Goal: Task Accomplishment & Management: Use online tool/utility

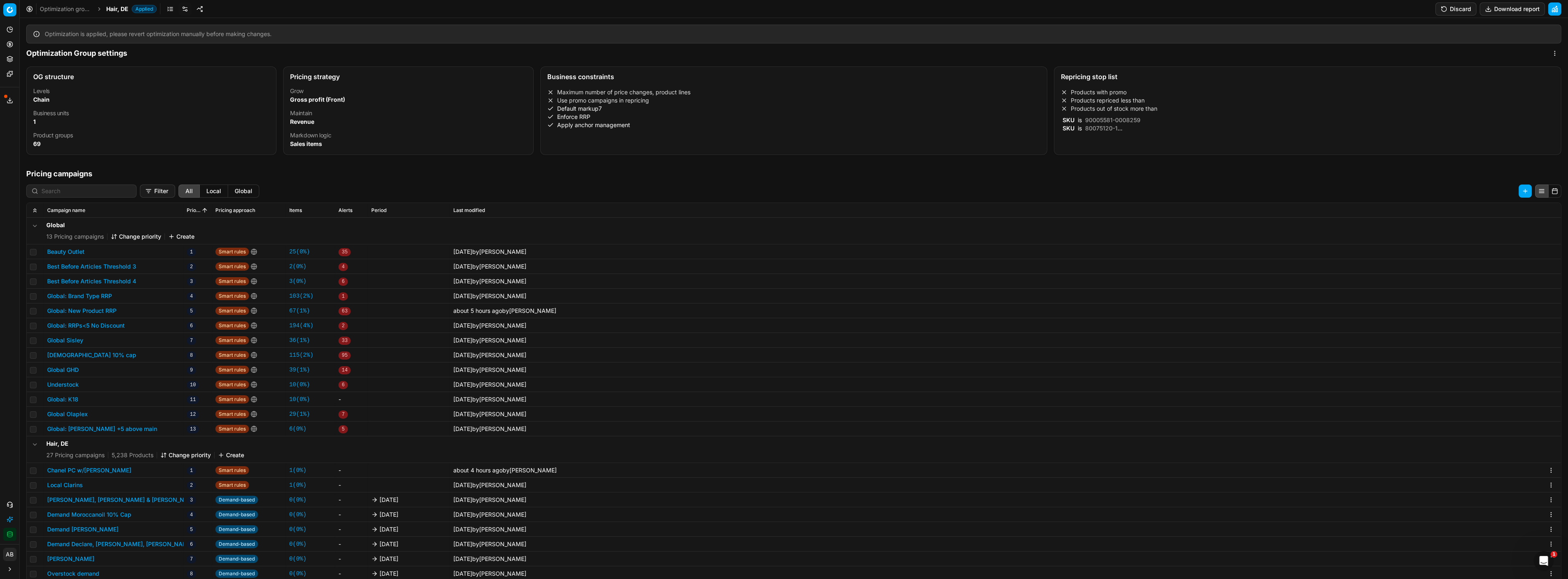
click at [8, 95] on button "Export service" at bounding box center [10, 100] width 13 height 13
click at [10, 75] on div "Export service Name Type Status Size Start date Finish date Created by Multi OG…" at bounding box center [784, 289] width 1568 height 579
click at [8, 46] on icon at bounding box center [9, 44] width 6 height 6
click at [50, 55] on link "Optimization groups" at bounding box center [79, 59] width 96 height 12
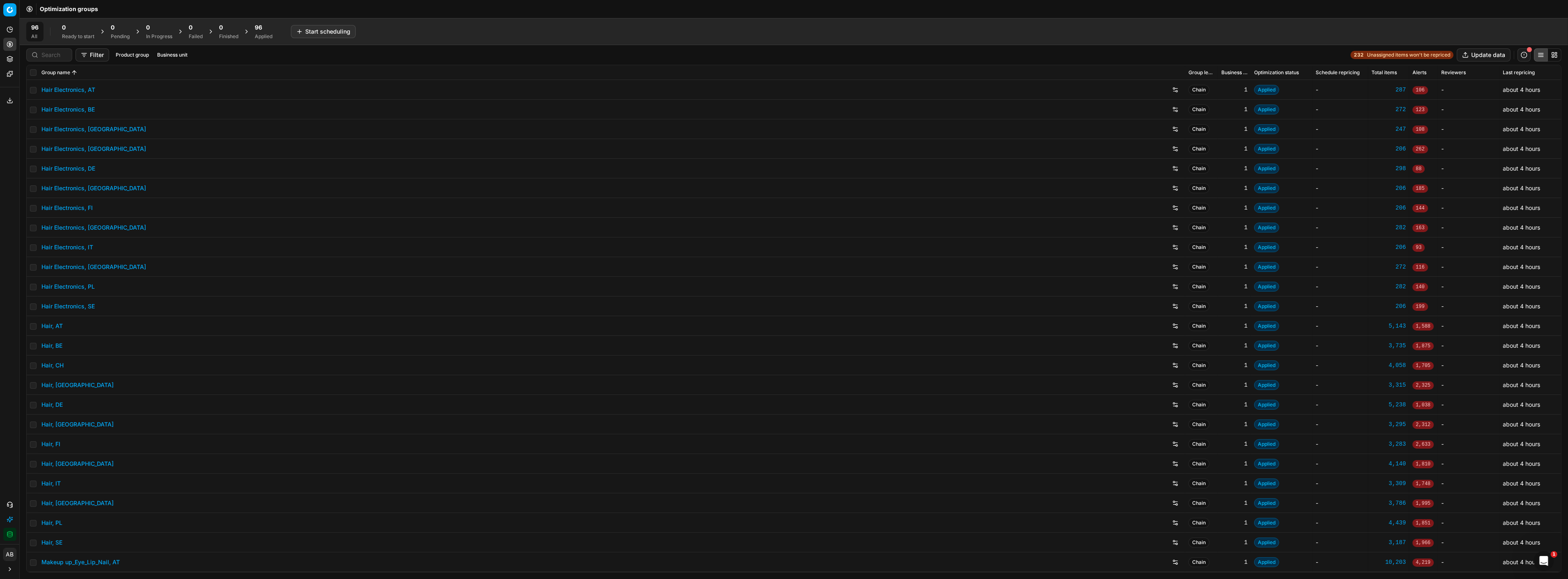
click at [265, 39] on div "Applied" at bounding box center [263, 36] width 17 height 6
click at [190, 53] on button "Business unit" at bounding box center [187, 55] width 37 height 10
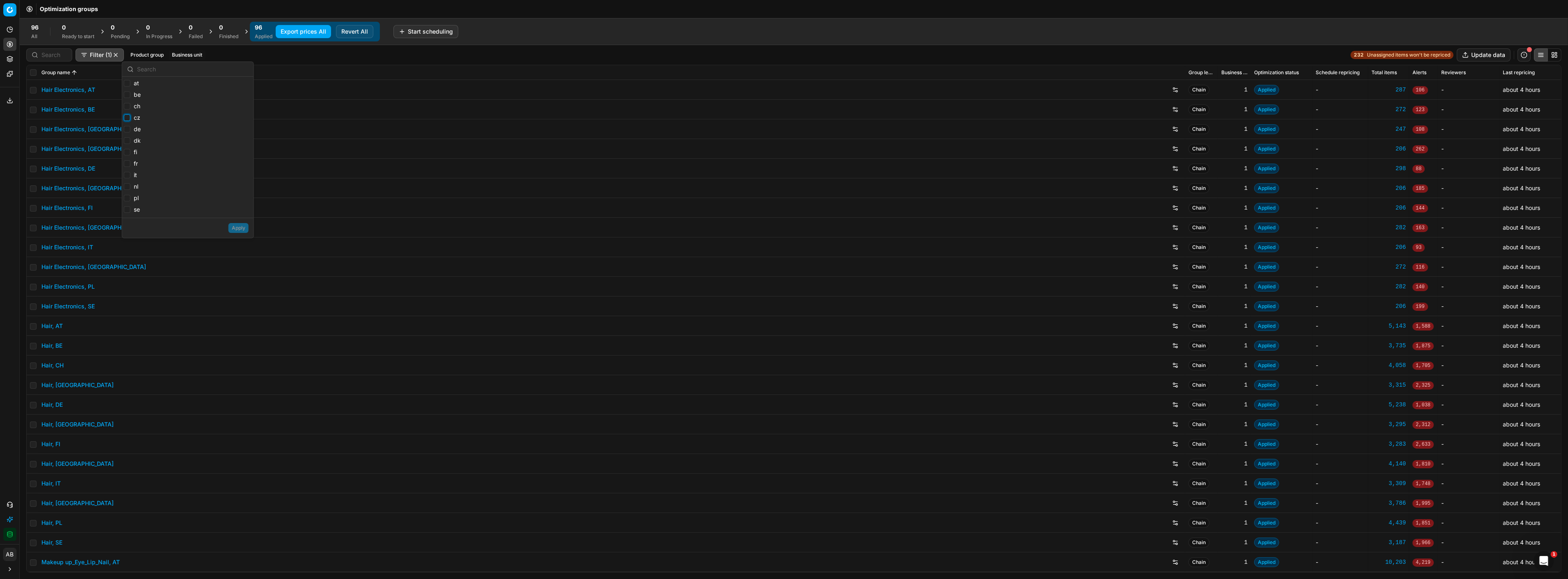
click at [125, 117] on input "cz" at bounding box center [127, 117] width 6 height 6
checkbox input "true"
click at [128, 141] on input "dk" at bounding box center [127, 140] width 6 height 6
checkbox input "true"
click at [128, 152] on input "fi" at bounding box center [127, 152] width 6 height 6
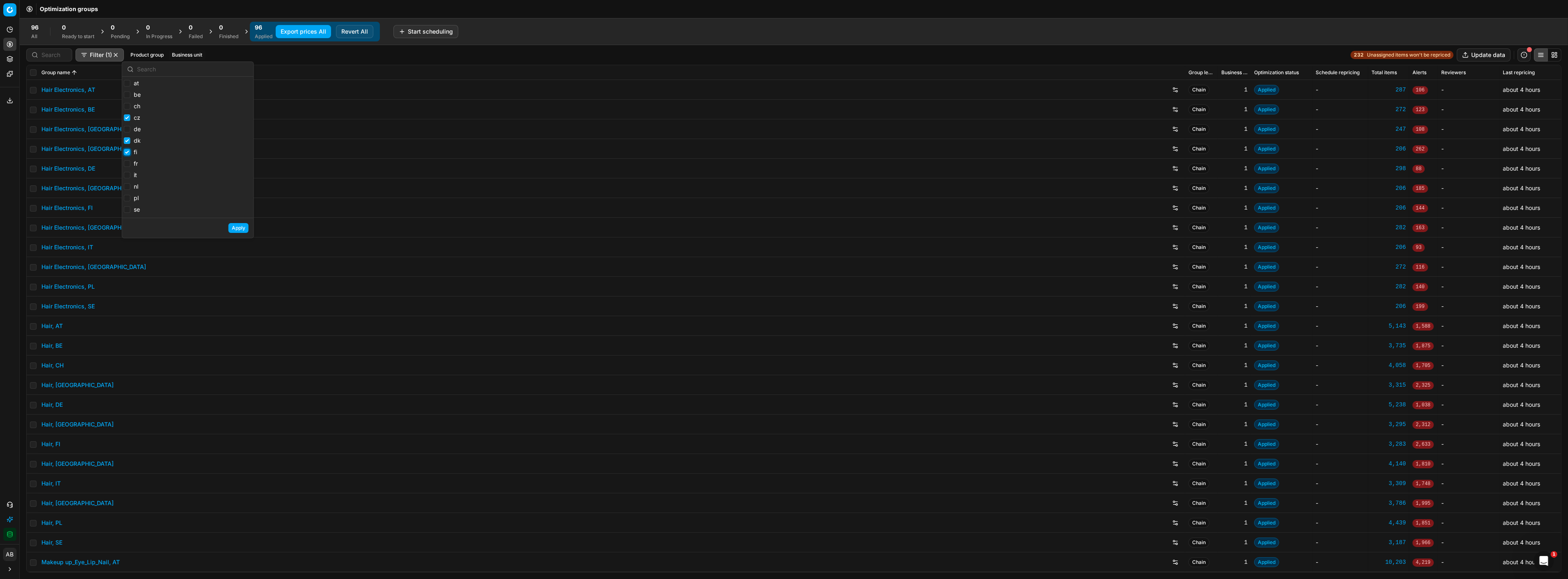
checkbox input "true"
click at [127, 210] on input "se" at bounding box center [127, 209] width 6 height 6
checkbox input "true"
click at [126, 175] on input "it" at bounding box center [127, 175] width 6 height 6
checkbox input "true"
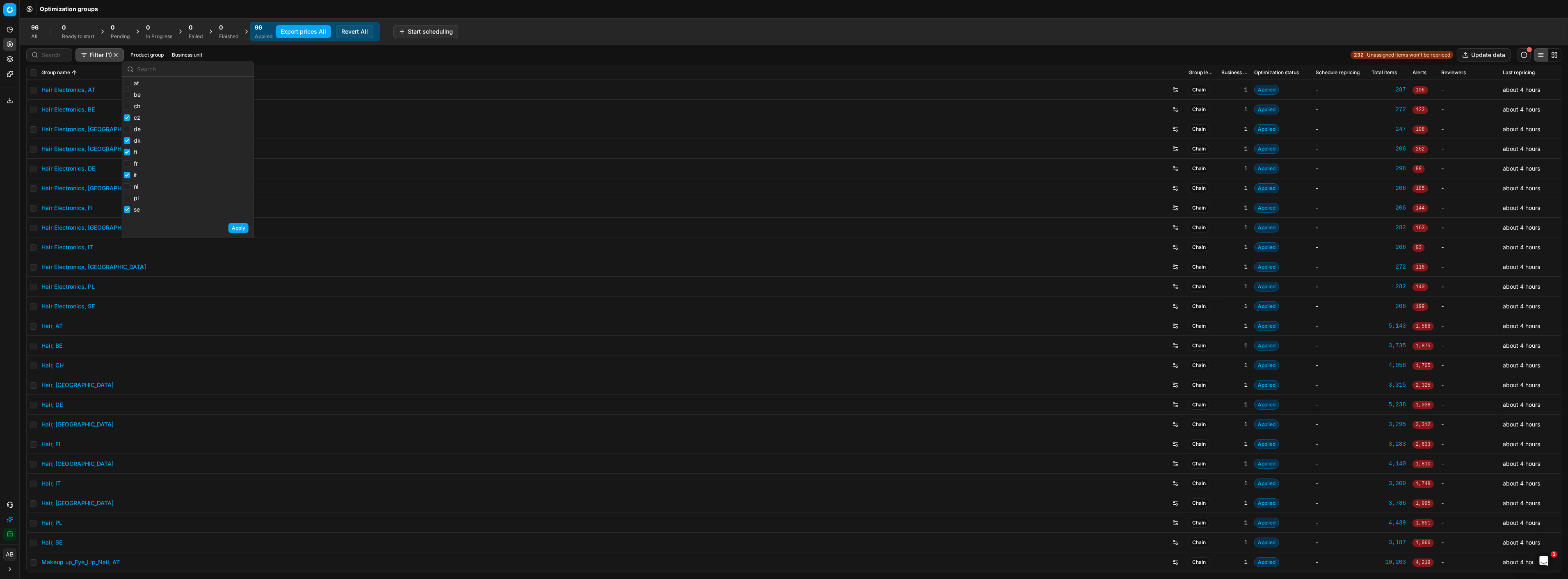
click at [236, 229] on button "Apply" at bounding box center [238, 228] width 20 height 10
click at [238, 438] on div "Hair, FI" at bounding box center [612, 444] width 1140 height 13
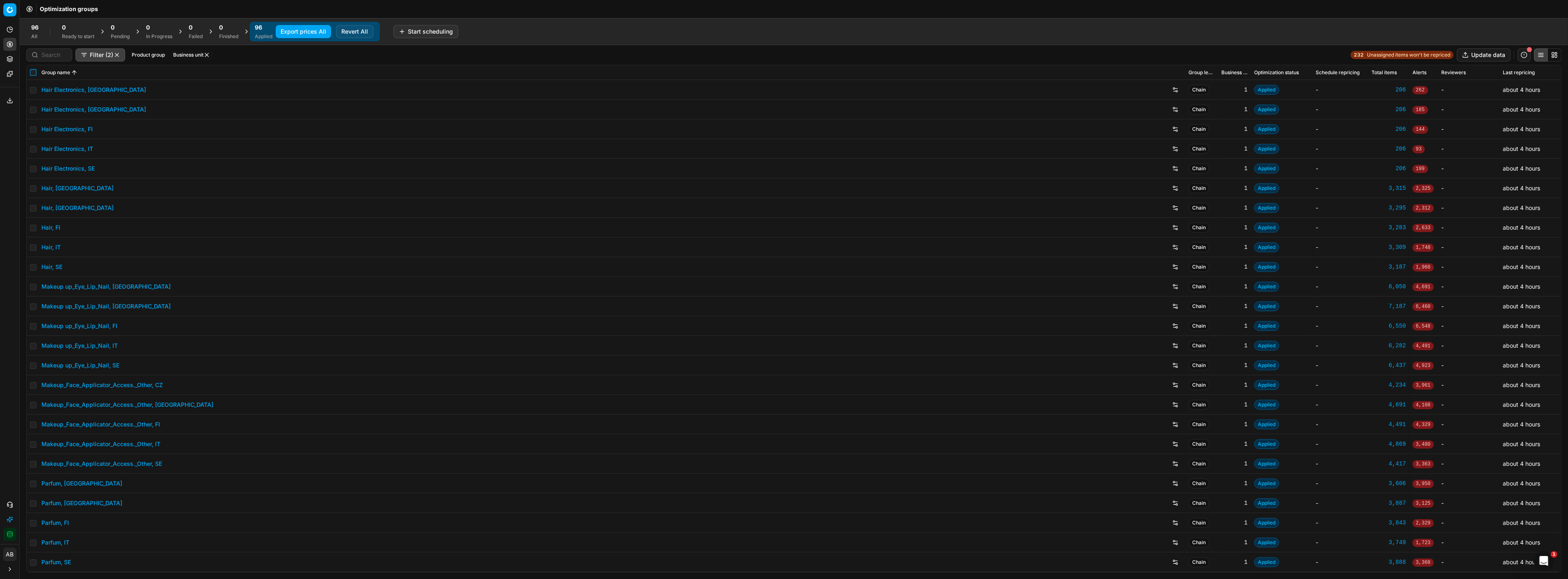
click at [31, 72] on input "checkbox" at bounding box center [33, 72] width 6 height 6
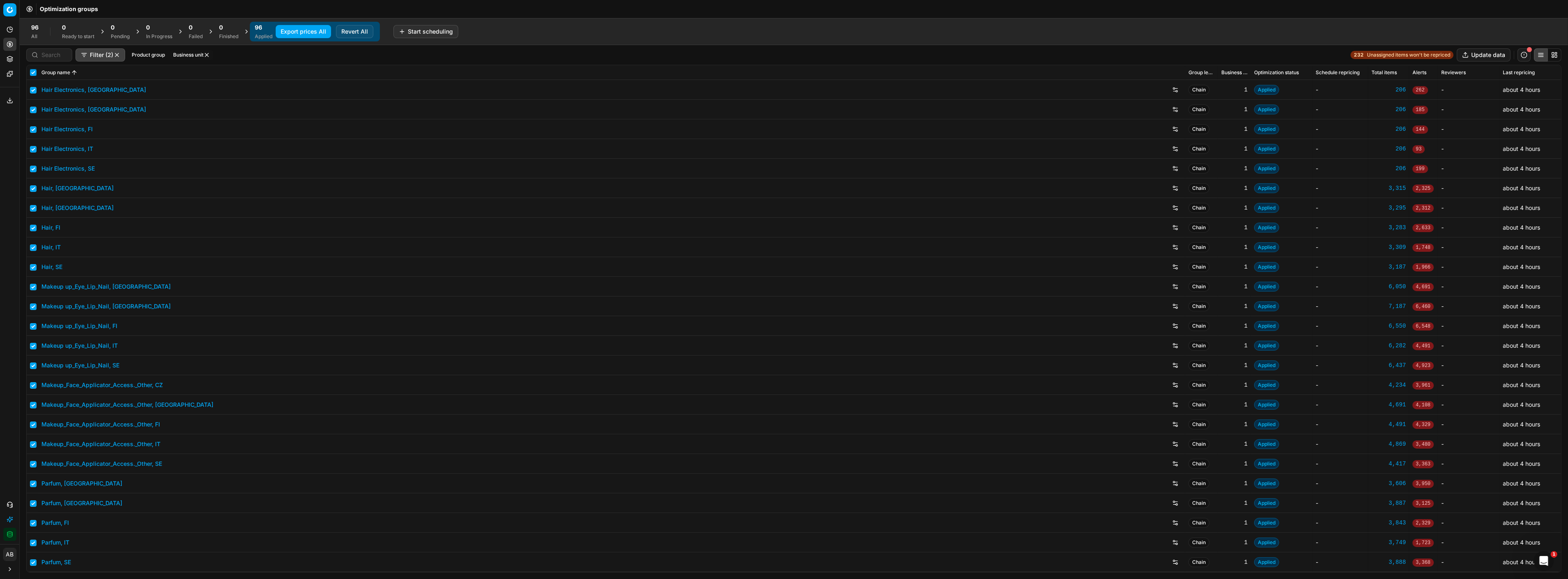
checkbox input "true"
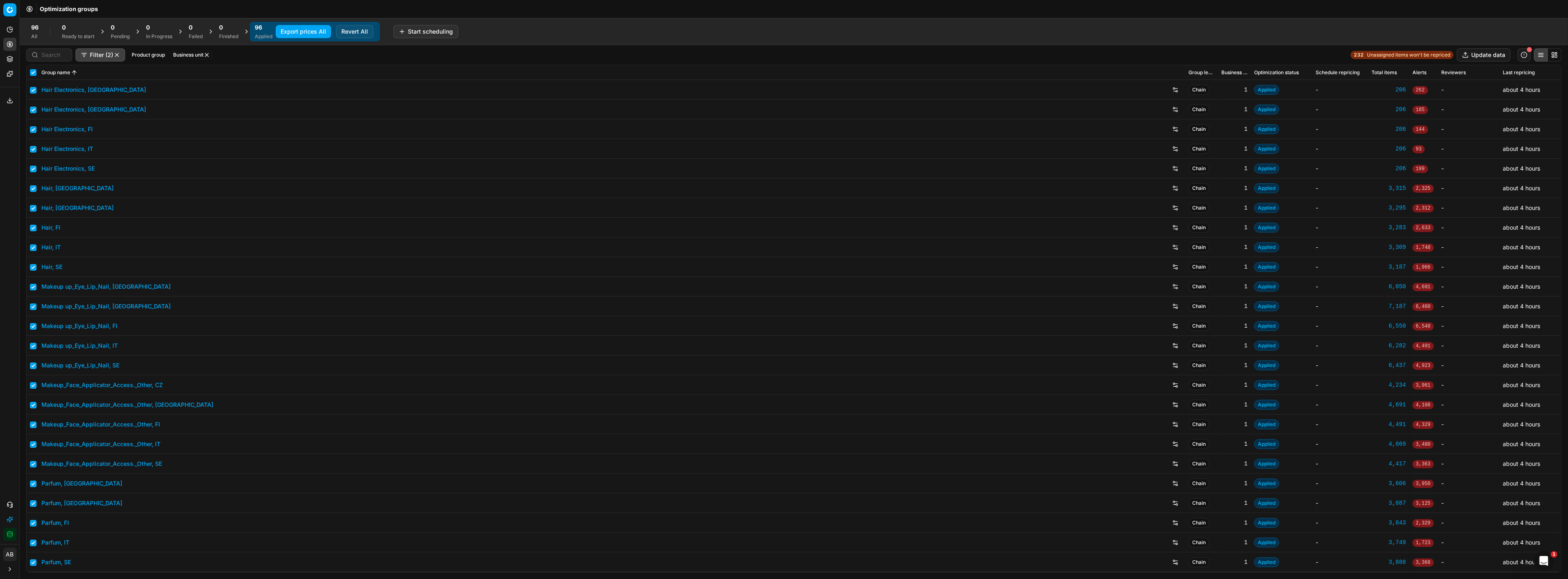
checkbox input "true"
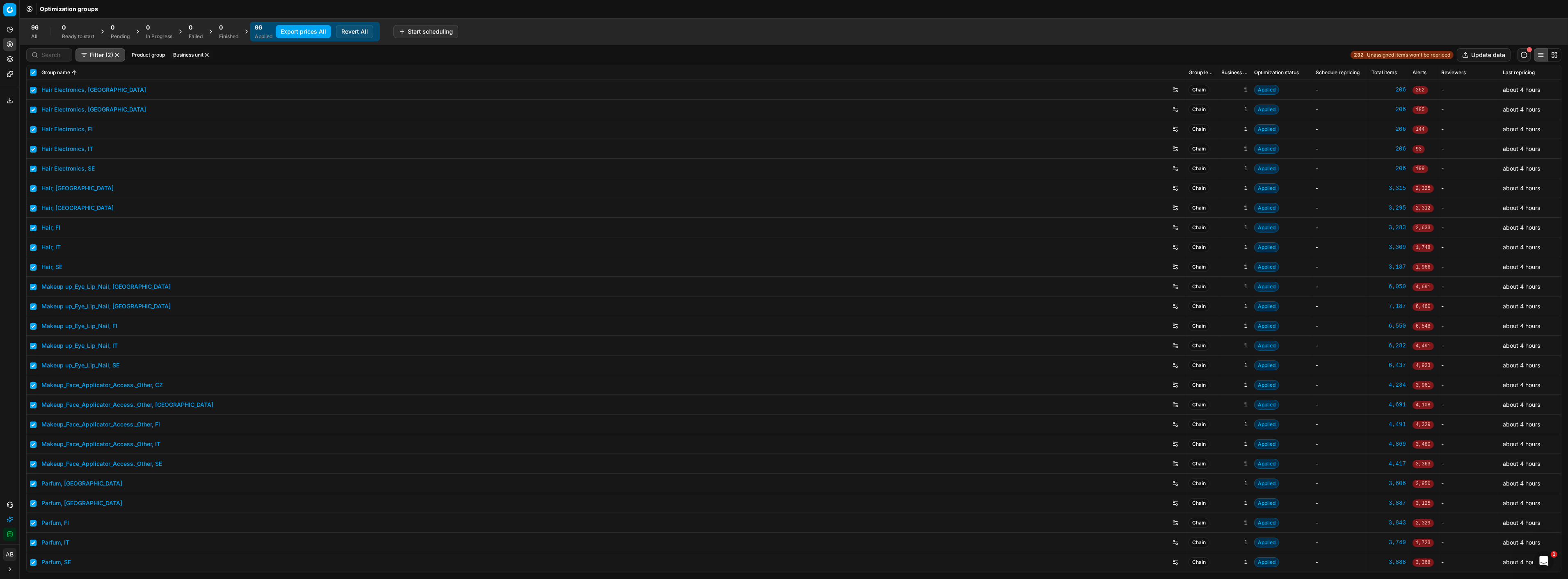
checkbox input "true"
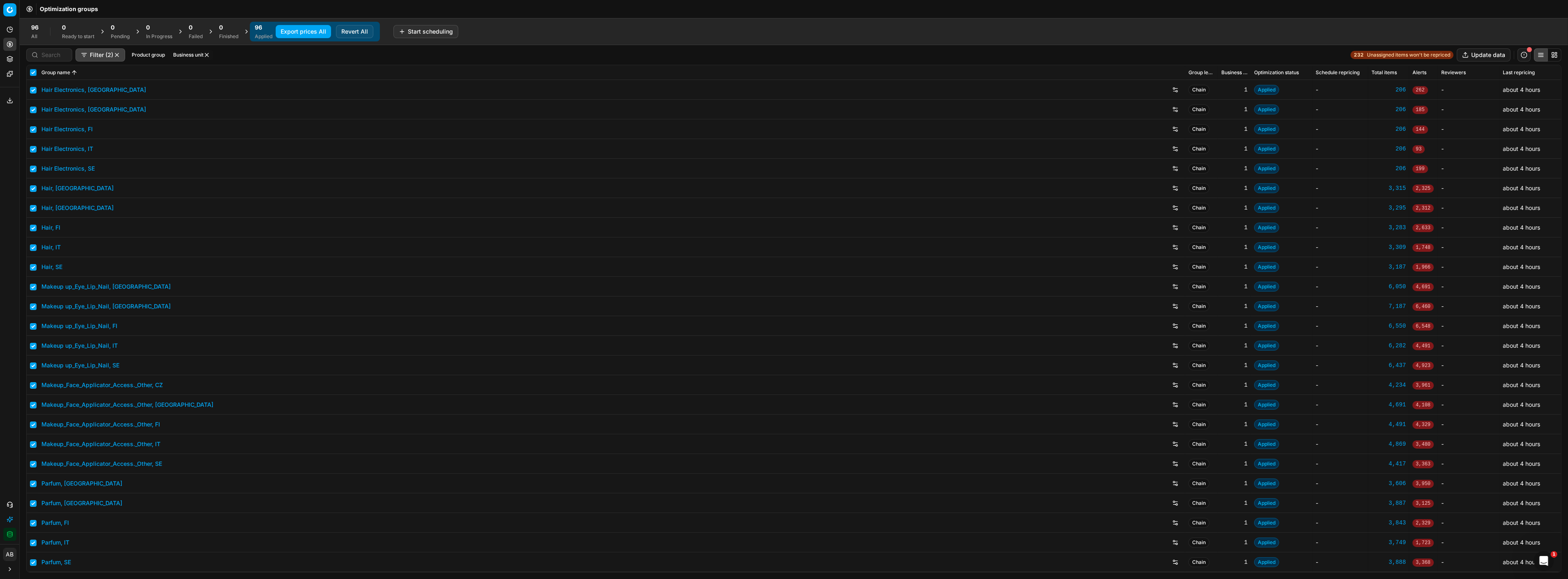
checkbox input "true"
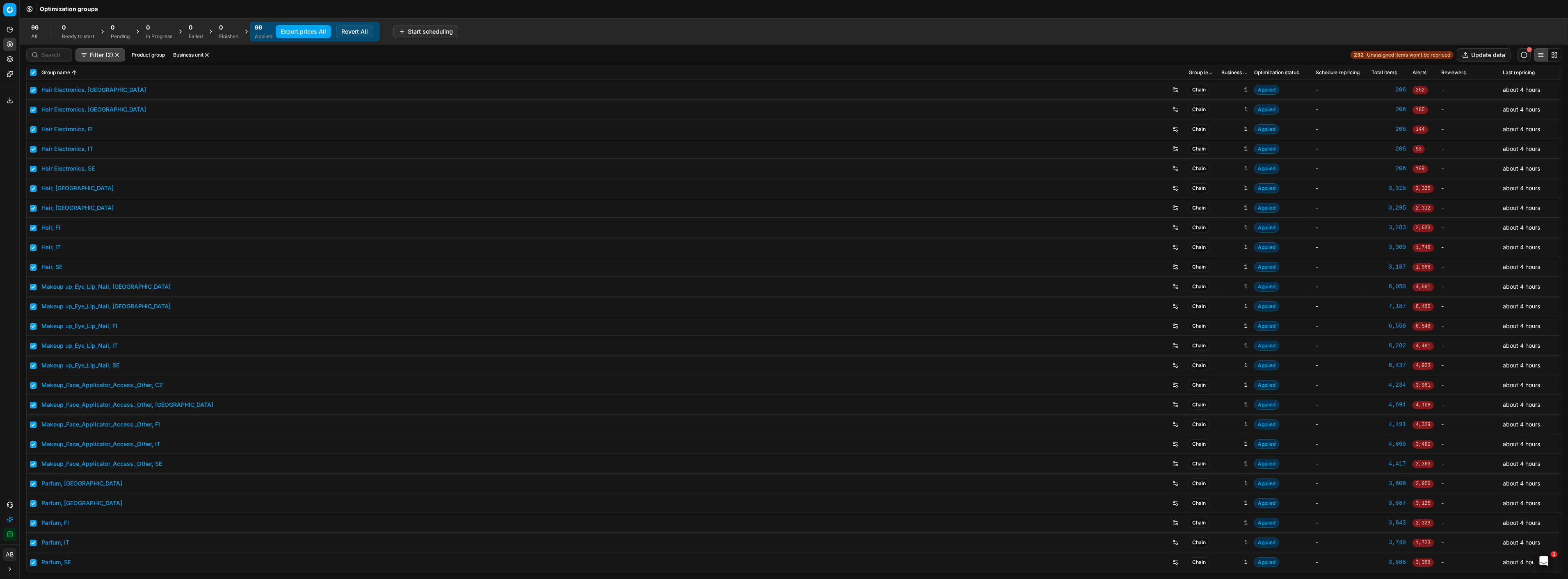
checkbox input "true"
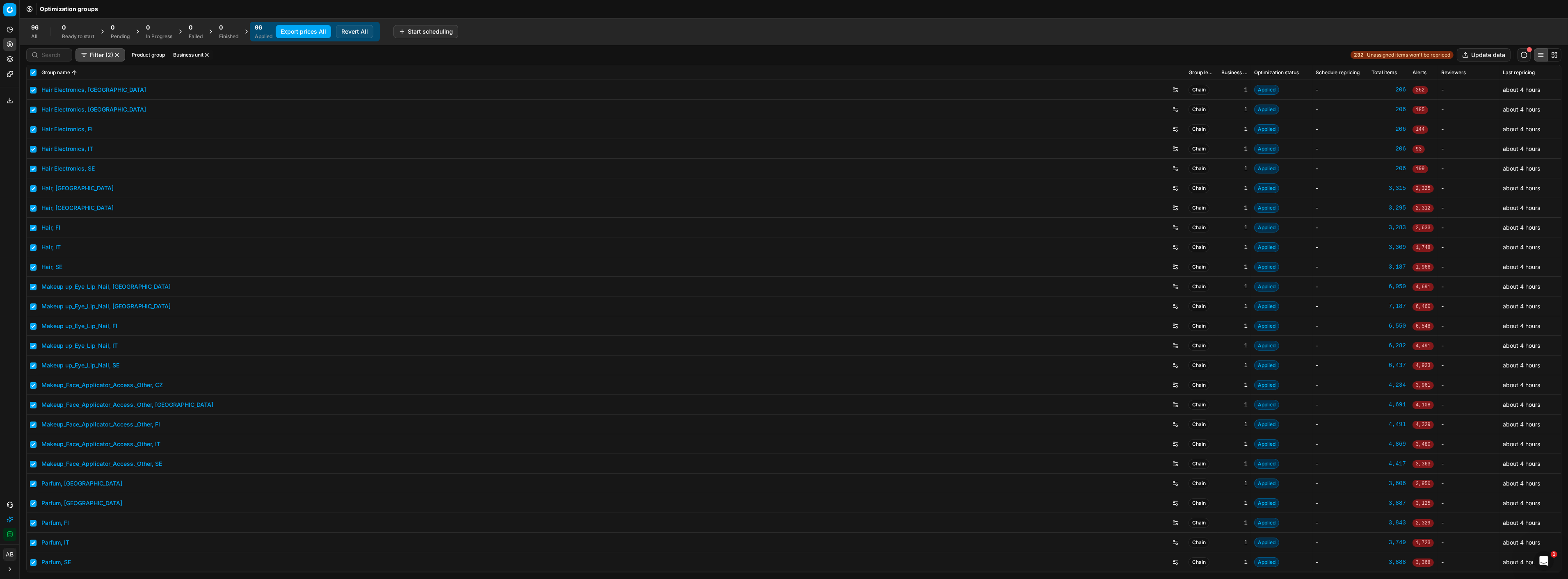
checkbox input "true"
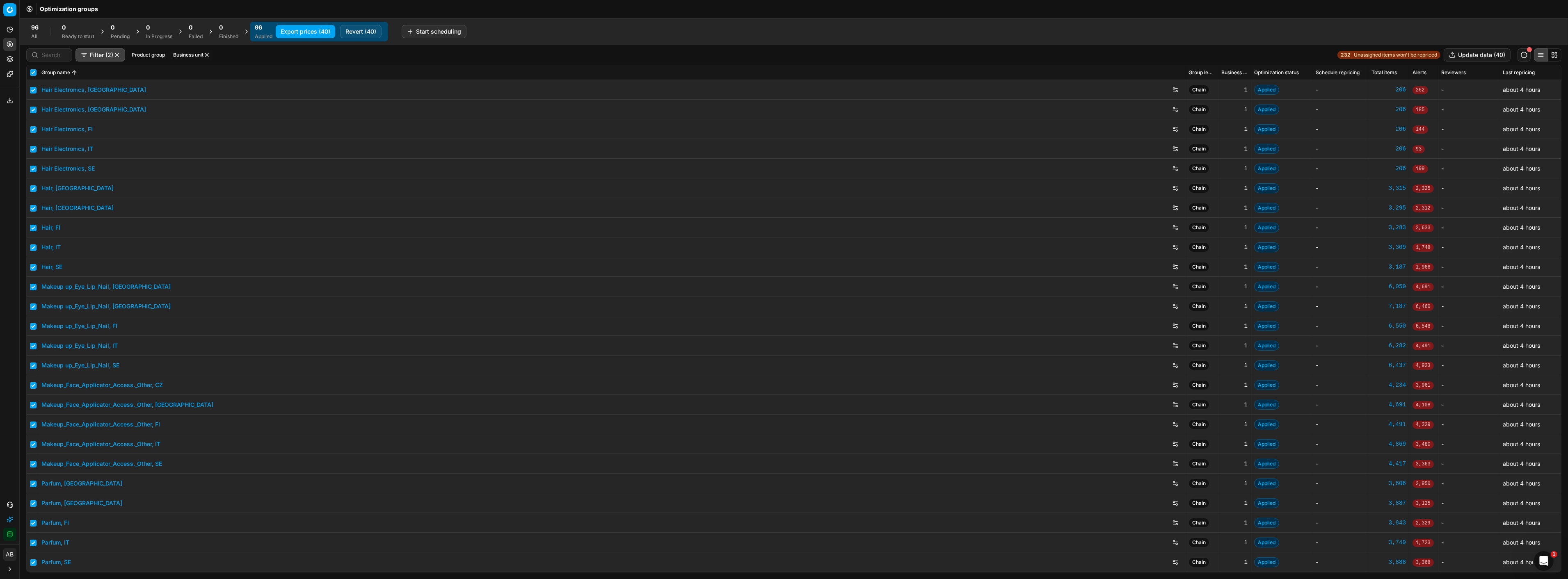
click at [323, 31] on button "Export prices (40)" at bounding box center [305, 31] width 60 height 13
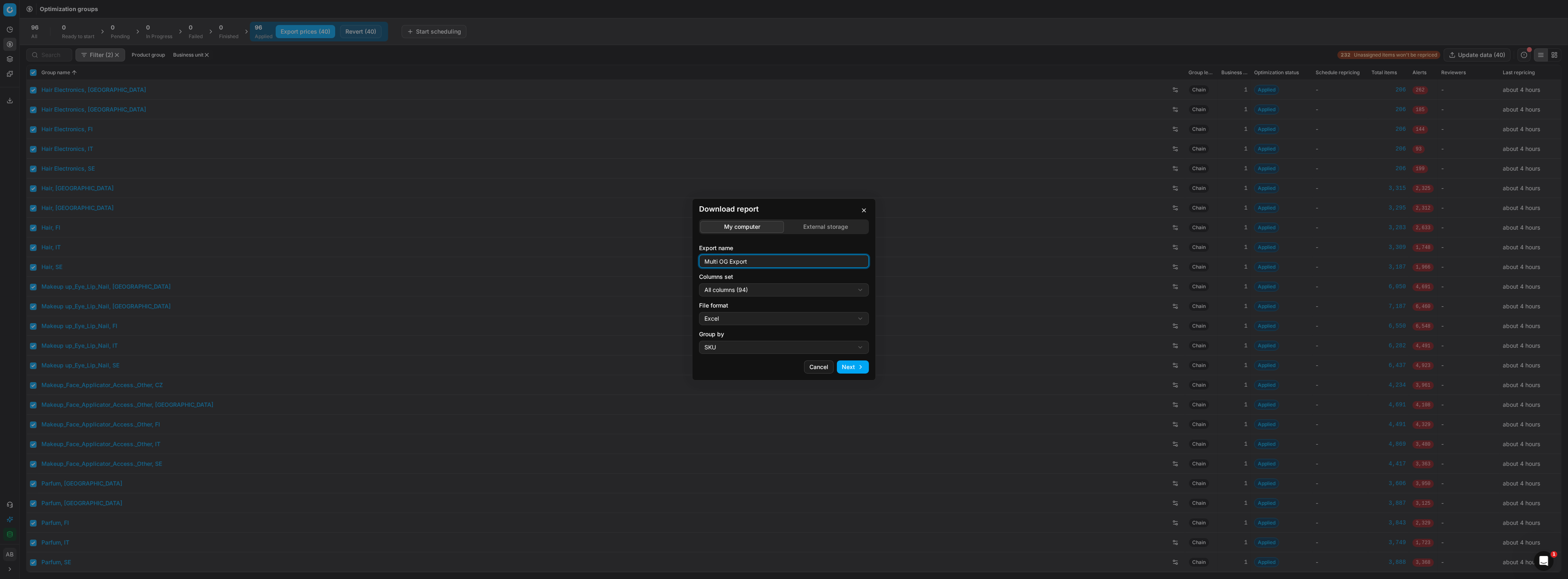
click at [786, 263] on input "Multi OG Export" at bounding box center [784, 261] width 162 height 12
type input "Multi OG Export_ new countries"
click at [747, 292] on div "Download report My computer External storage Export name Multi OG Export_ new c…" at bounding box center [784, 289] width 1568 height 579
click at [761, 295] on div "Download report My computer External storage Export name Multi OG Export_ new c…" at bounding box center [784, 289] width 1568 height 579
click at [763, 294] on div "Download report My computer External storage Export name Multi OG Export_ new c…" at bounding box center [784, 289] width 1568 height 579
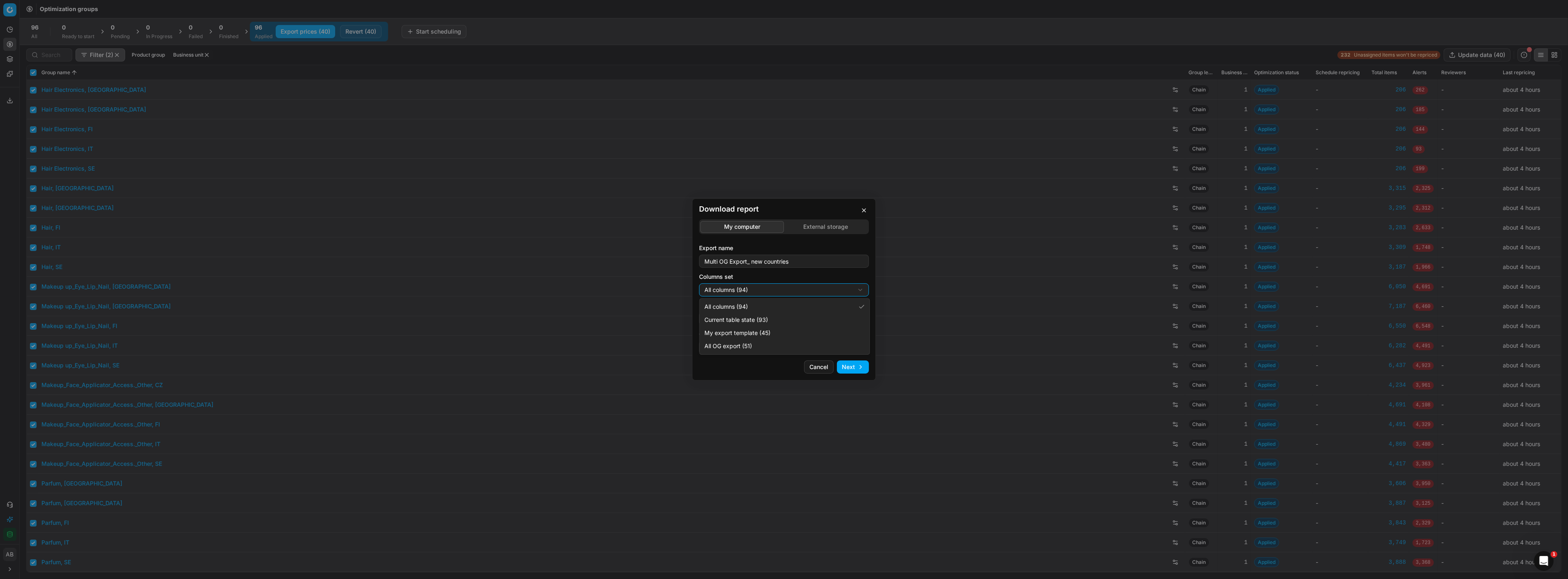
select select "custom"
click at [847, 364] on button "Next" at bounding box center [853, 367] width 32 height 13
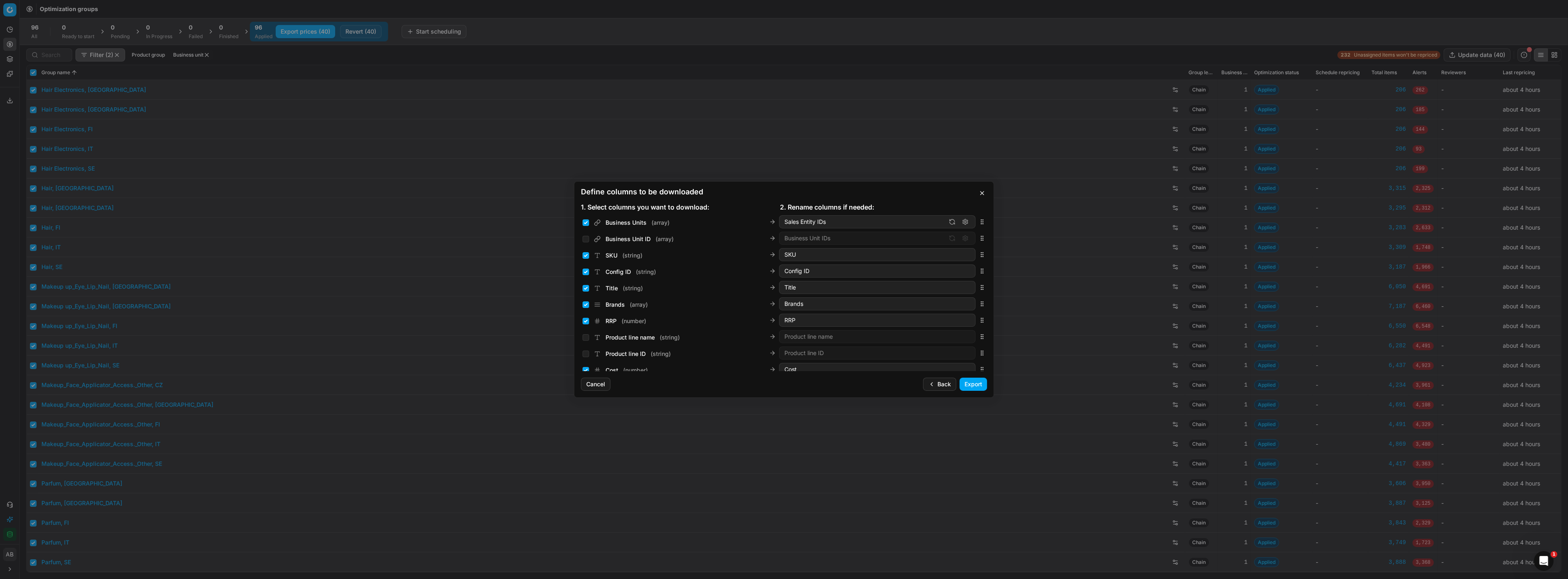
click at [973, 381] on button "Export" at bounding box center [974, 384] width 28 height 13
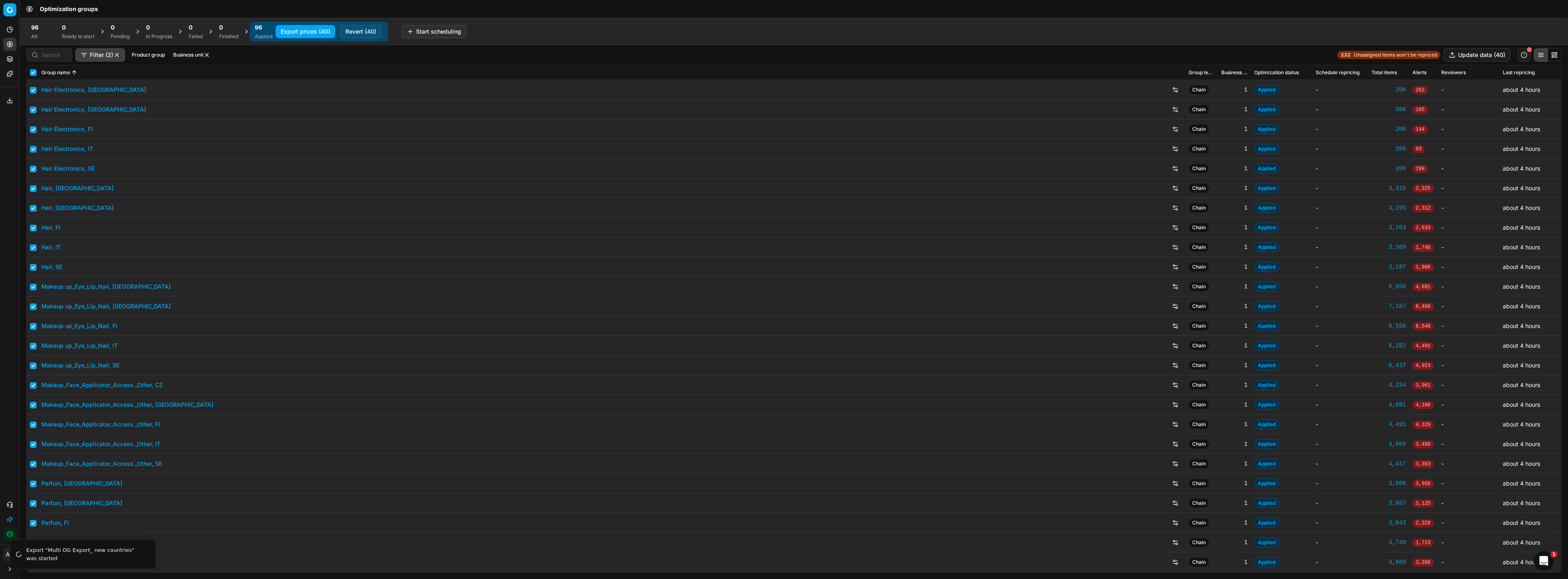
click at [8, 569] on icon at bounding box center [9, 569] width 6 height 6
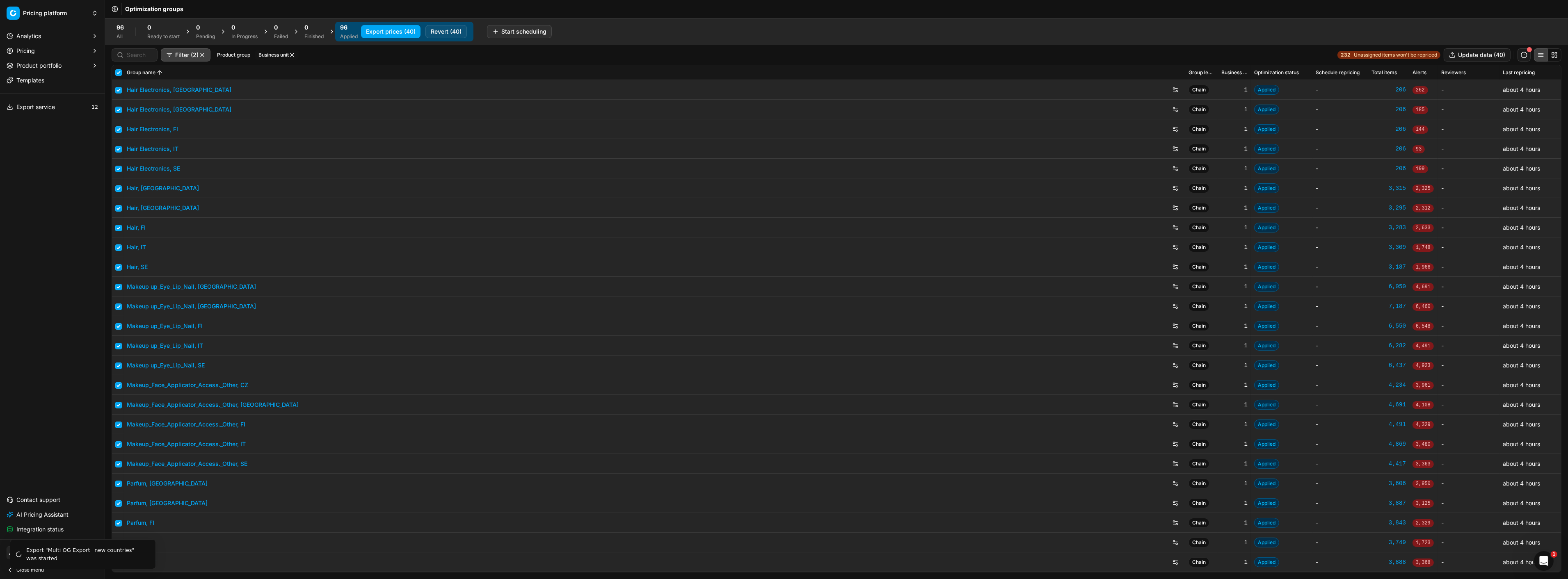
click at [40, 211] on div "Analytics Pricing Product portfolio Templates Export service 12 Contact support…" at bounding box center [52, 283] width 105 height 513
click at [49, 108] on span "Export service" at bounding box center [36, 107] width 39 height 8
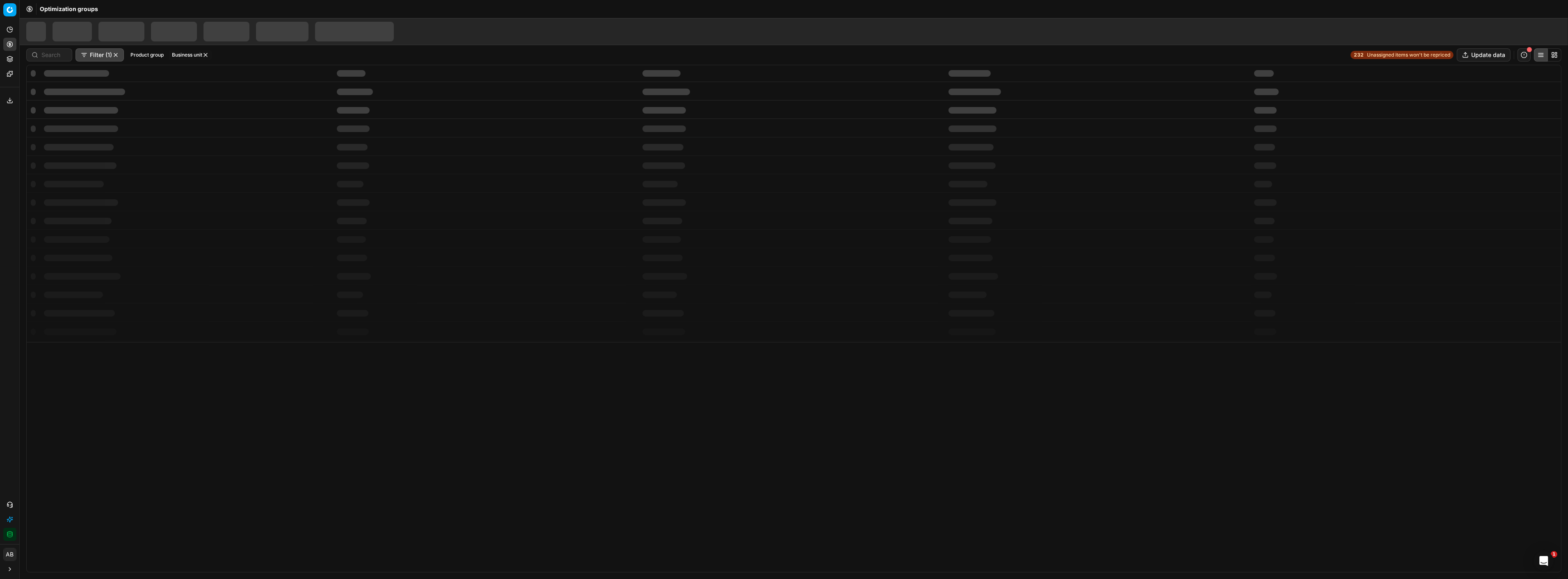
click at [15, 101] on button "Export service" at bounding box center [10, 100] width 13 height 13
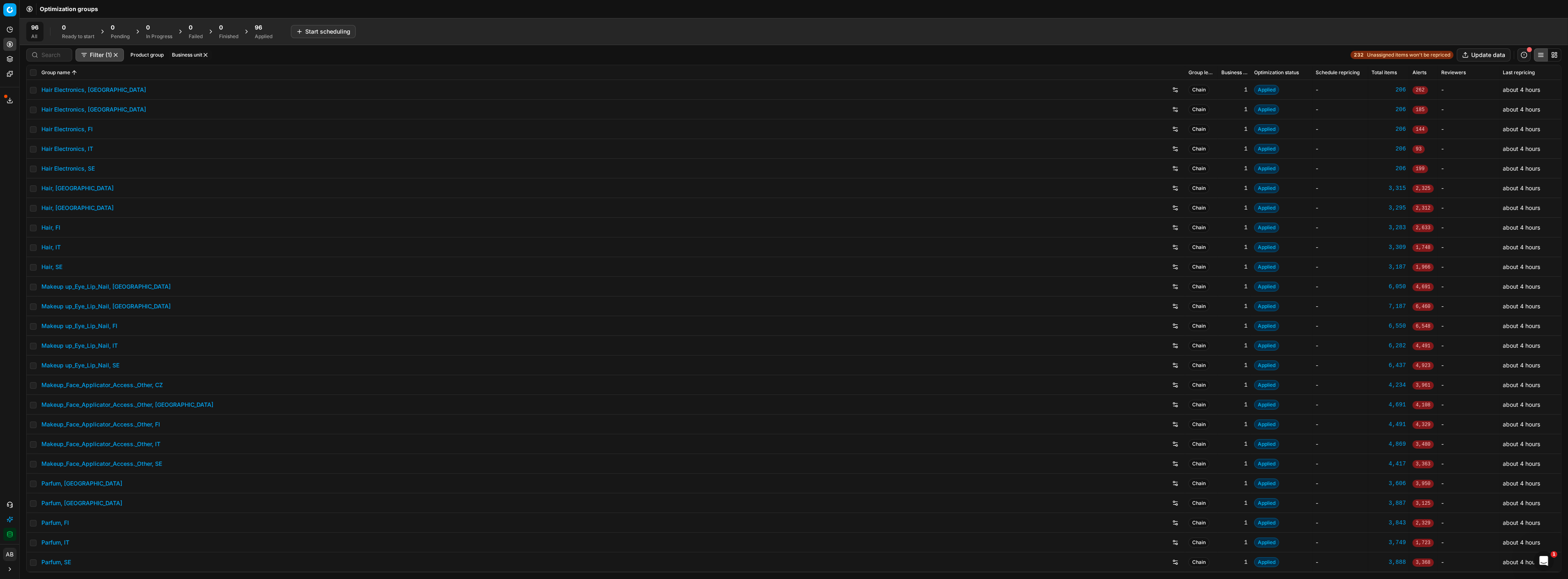
click at [2, 101] on div "Export service 12" at bounding box center [10, 101] width 19 height 19
click at [12, 101] on icon at bounding box center [9, 100] width 6 height 6
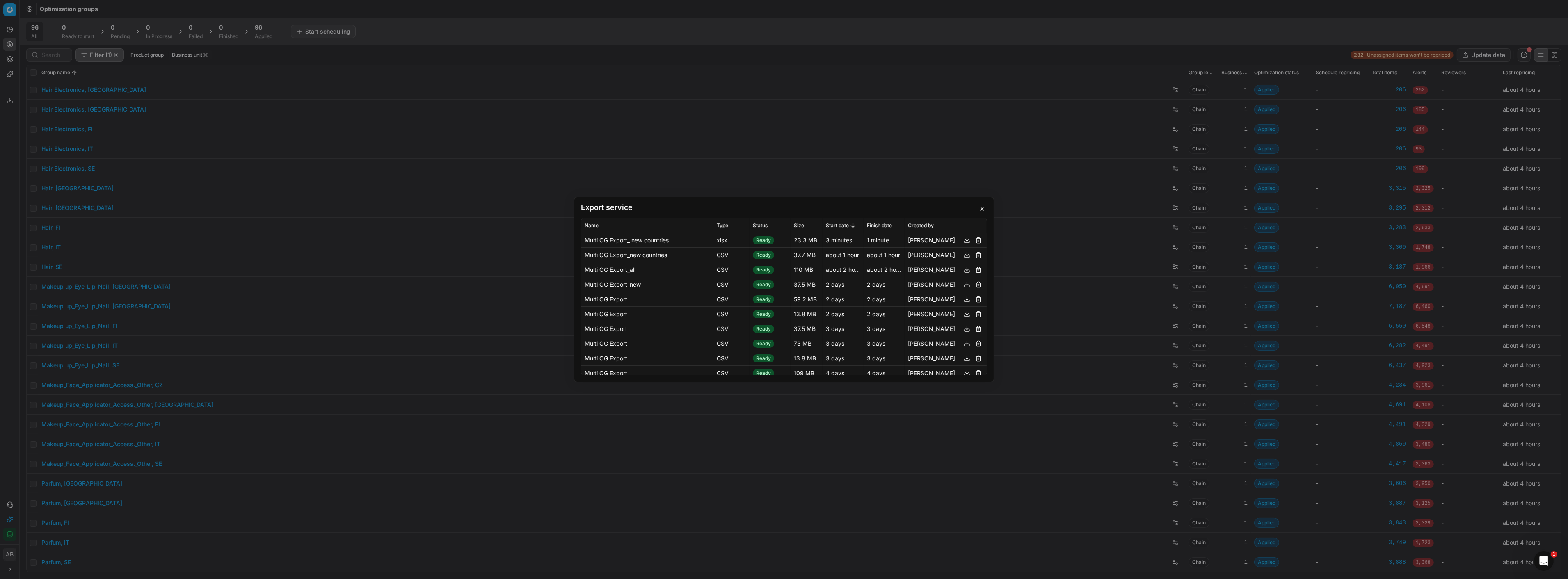
drag, startPoint x: 957, startPoint y: 239, endPoint x: 951, endPoint y: 241, distance: 6.3
click at [962, 239] on button "button" at bounding box center [967, 241] width 10 height 10
click at [962, 241] on button "button" at bounding box center [967, 241] width 10 height 10
click at [979, 208] on button "button" at bounding box center [982, 209] width 10 height 10
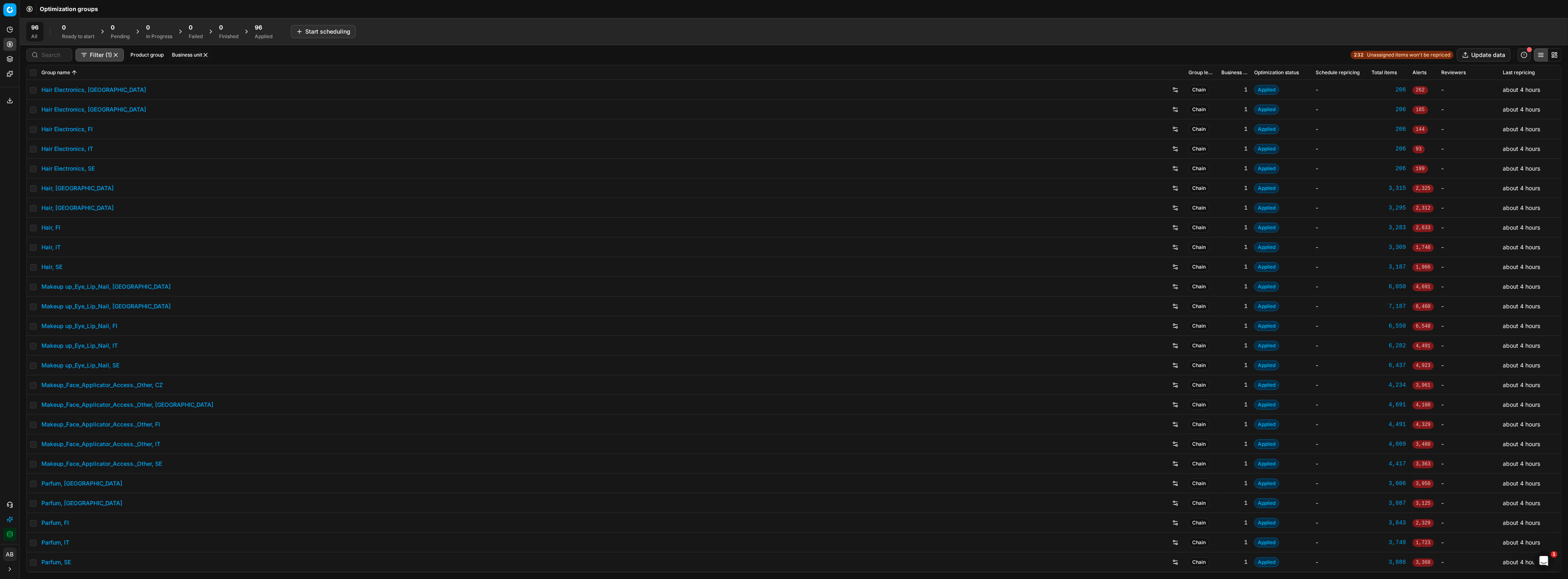
click at [268, 34] on div "Applied" at bounding box center [263, 36] width 17 height 6
click at [187, 55] on button "Business unit" at bounding box center [191, 55] width 44 height 10
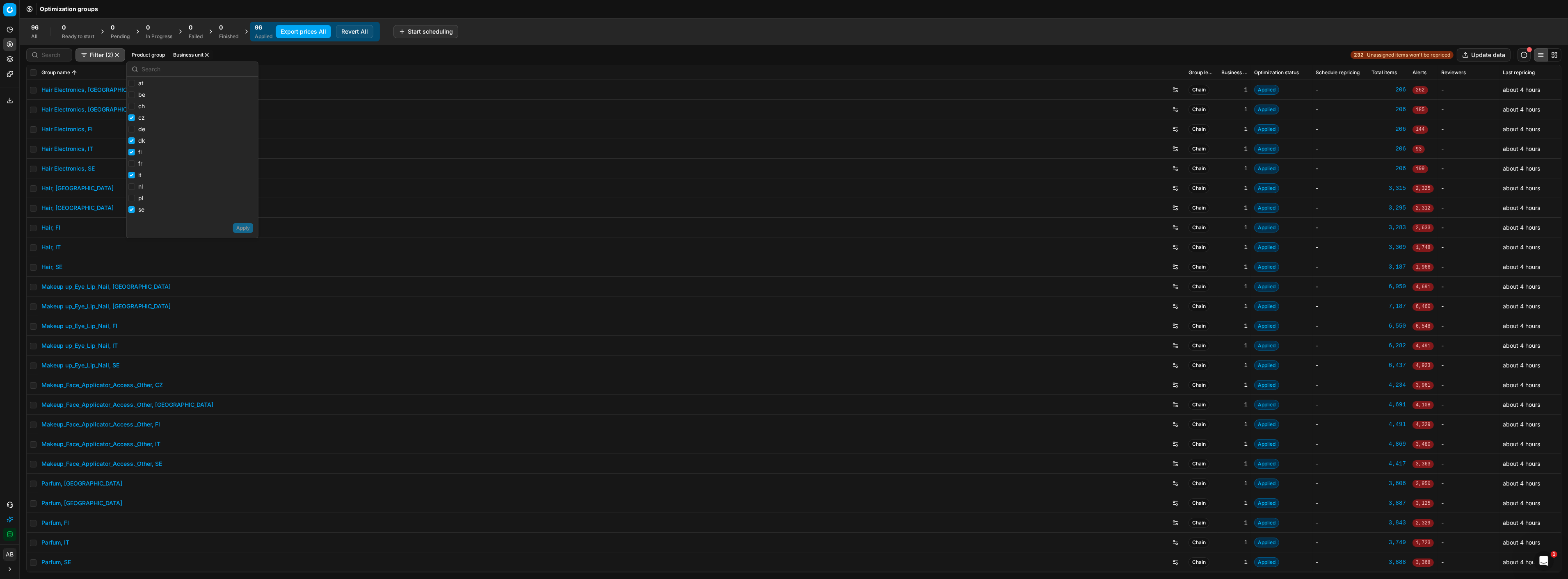
click at [308, 46] on div "Filter (2) Product group Business unit 232 Unassigned items won't be repriced U…" at bounding box center [793, 55] width 1548 height 19
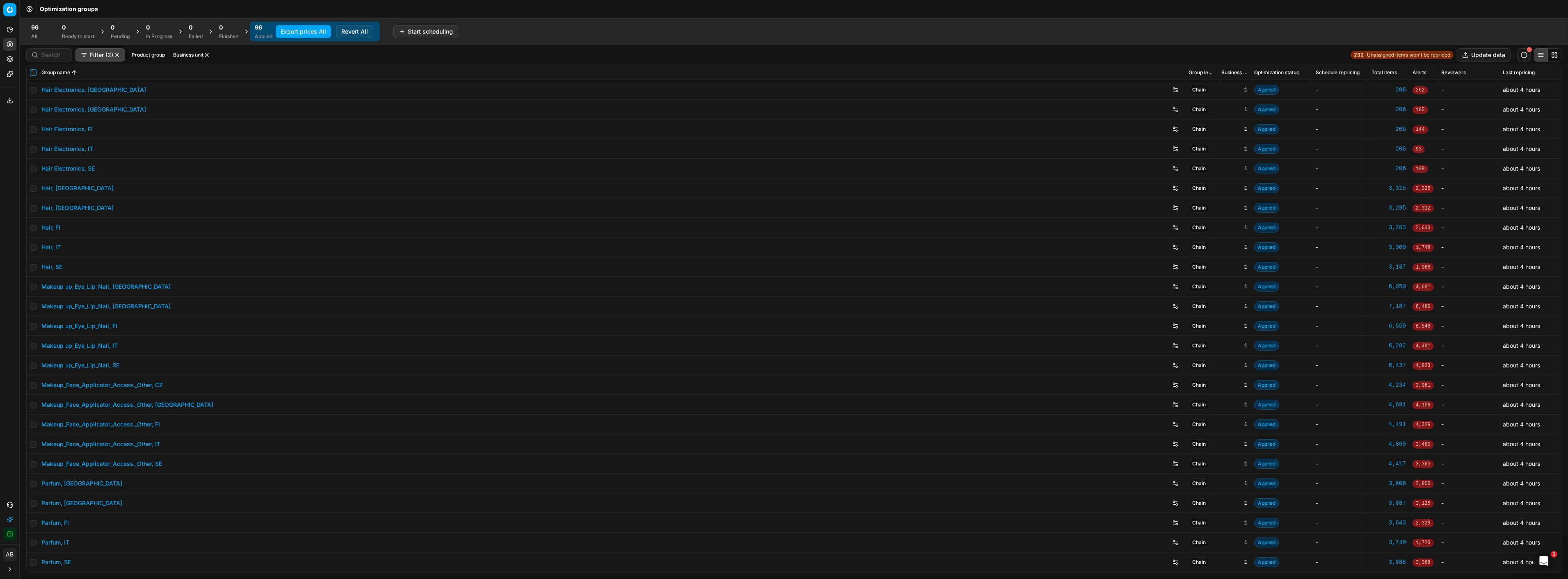
click at [35, 73] on input "checkbox" at bounding box center [33, 72] width 6 height 6
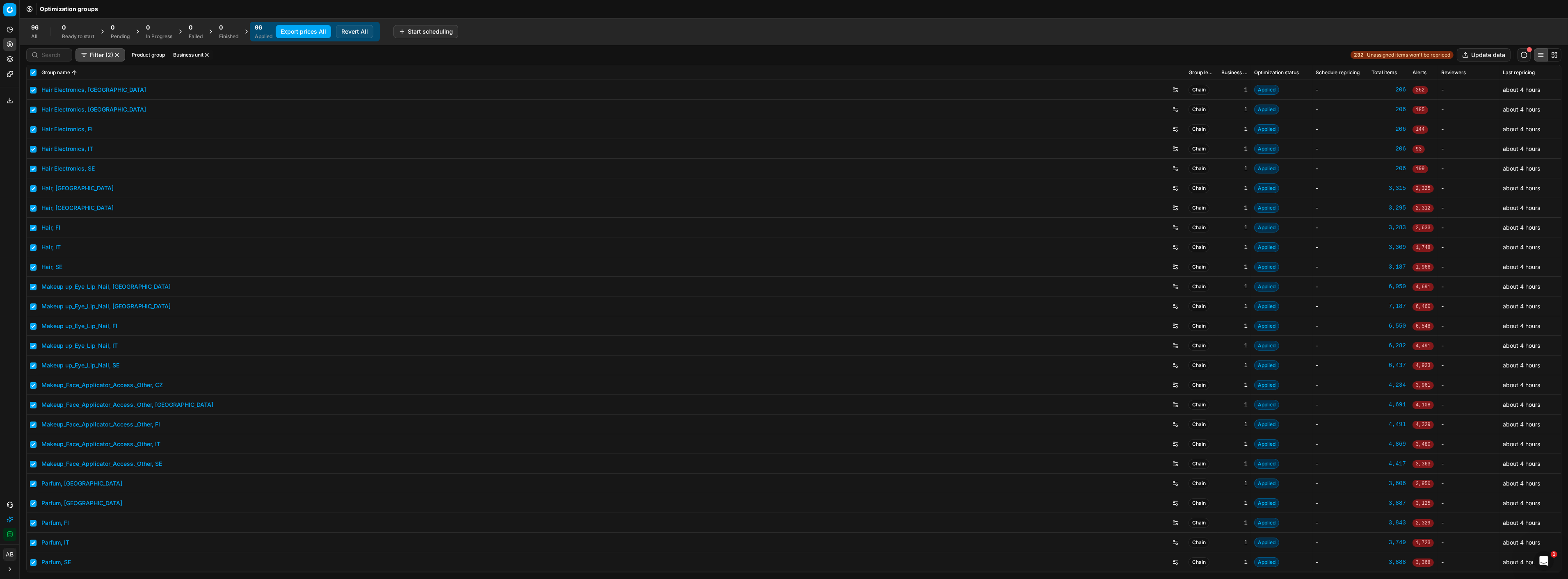
checkbox input "true"
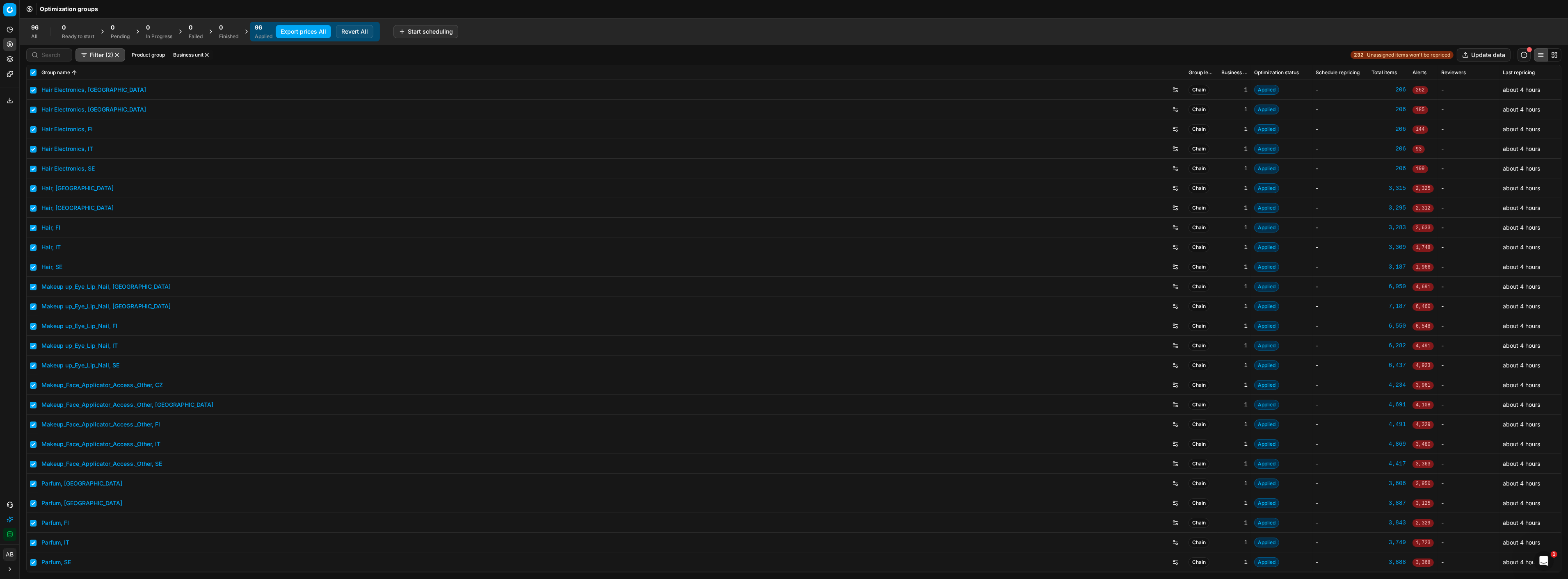
checkbox input "true"
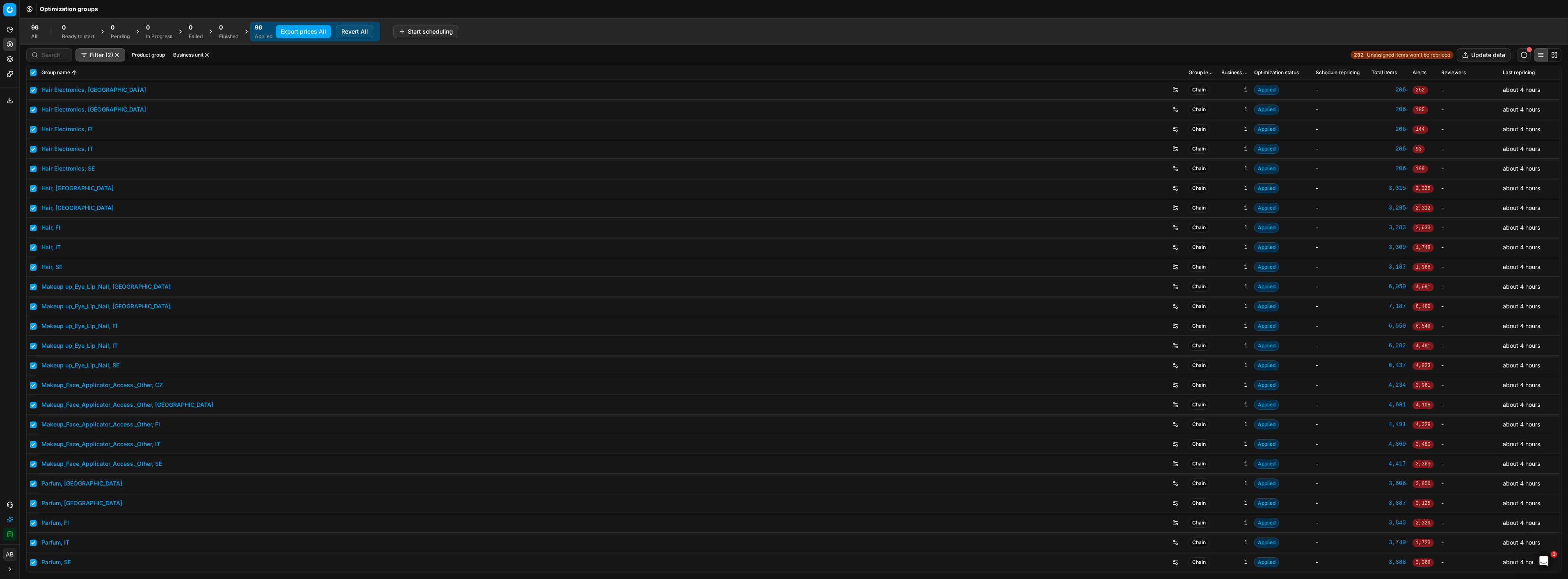
checkbox input "true"
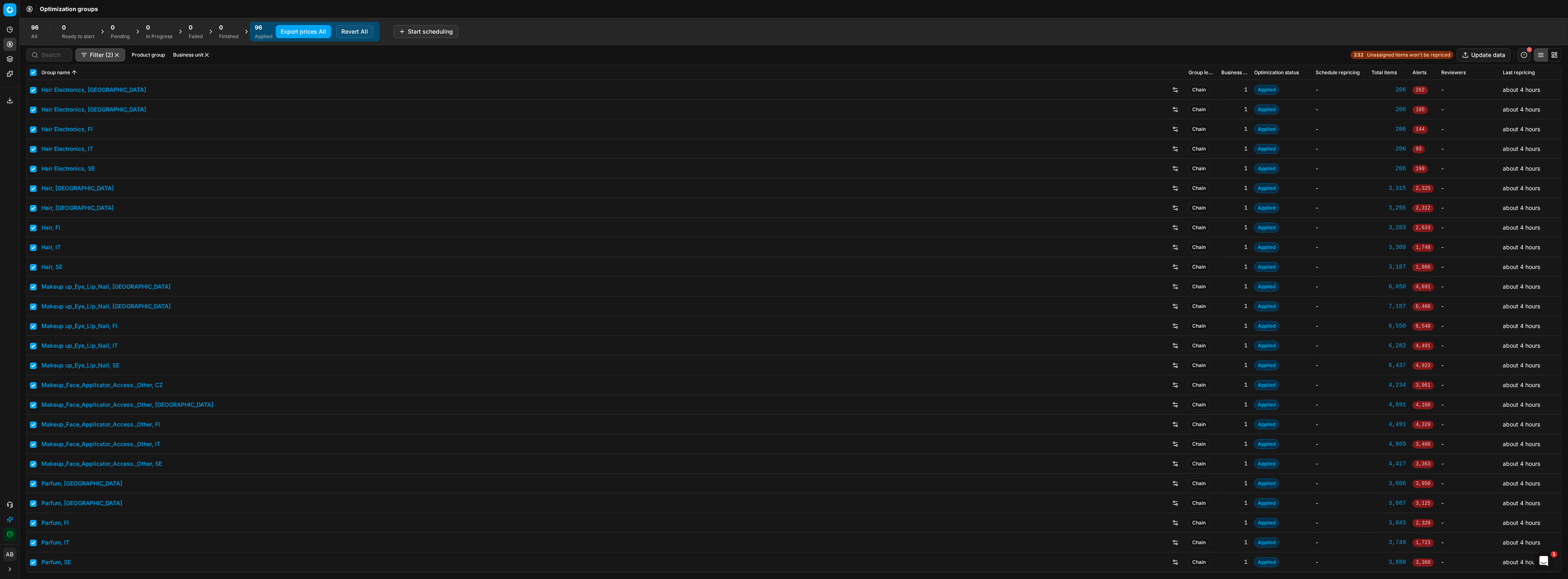
checkbox input "true"
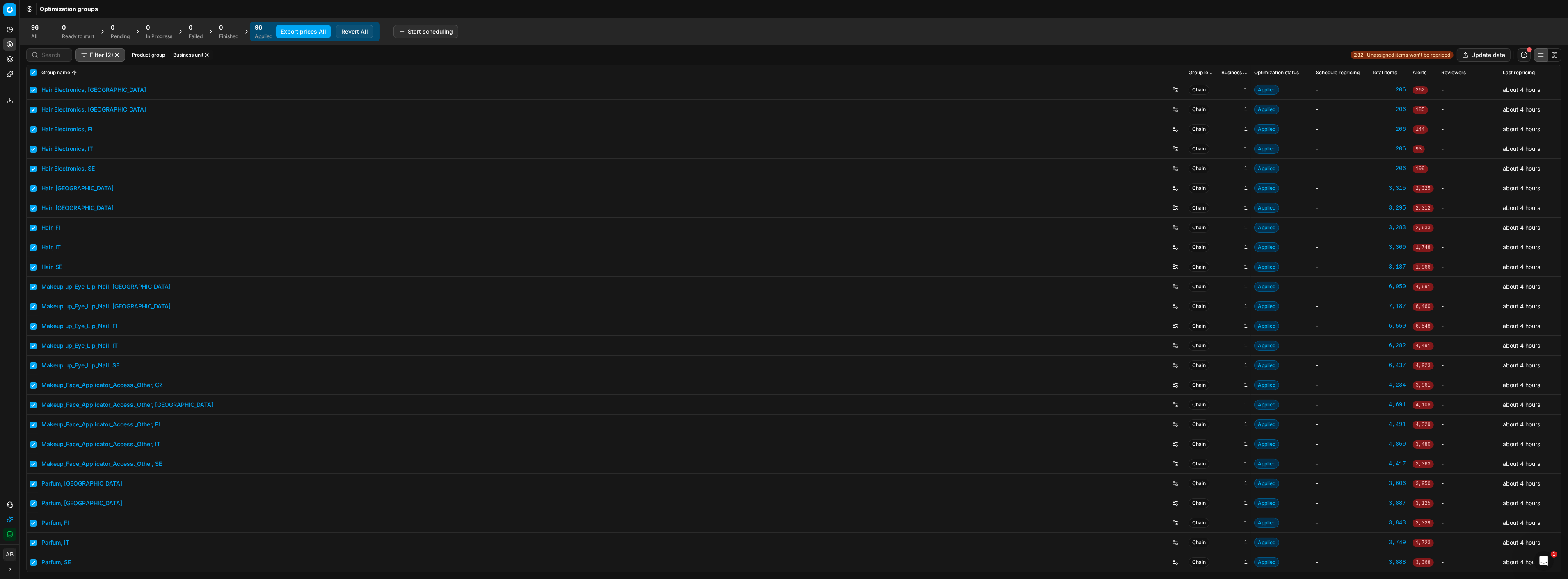
checkbox input "true"
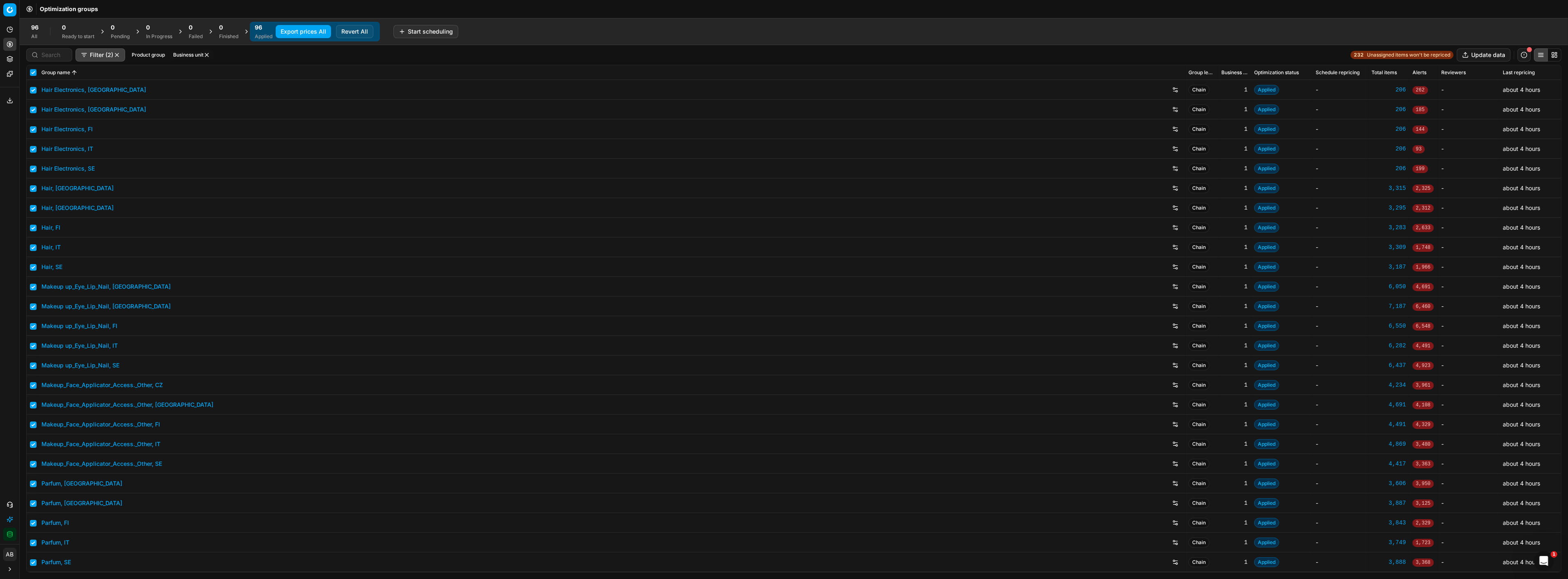
checkbox input "true"
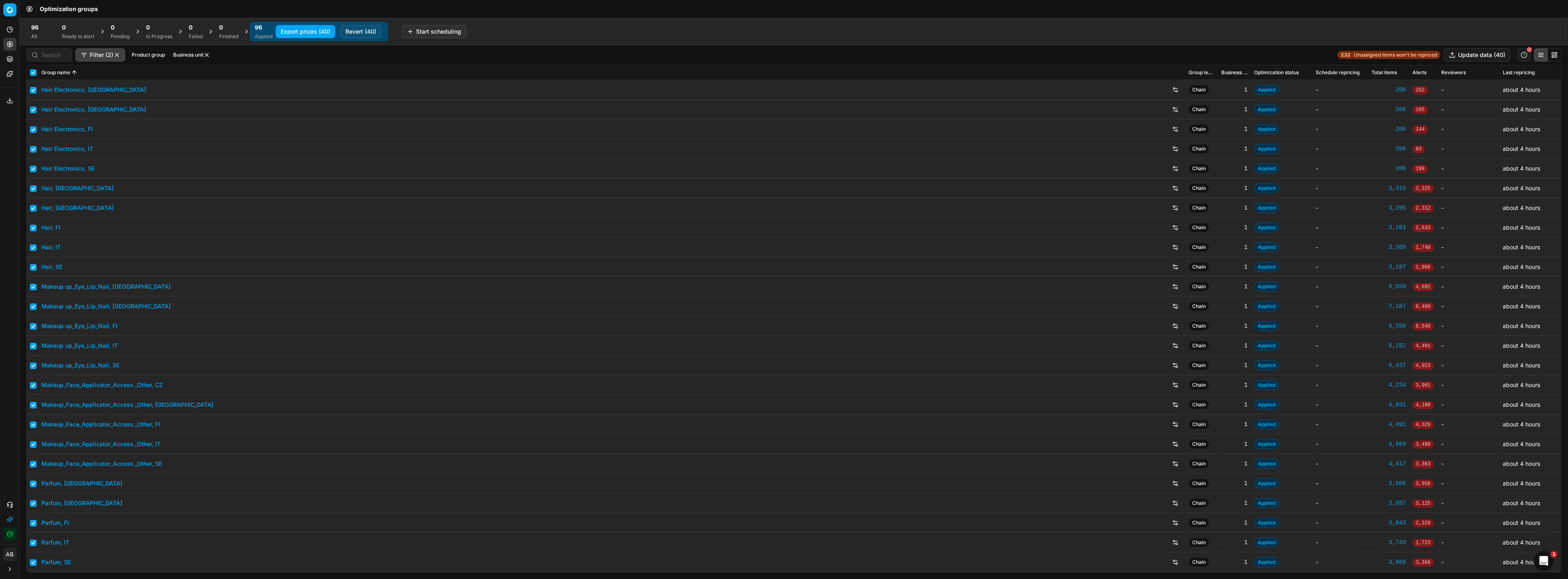
click at [320, 31] on button "Export prices (40)" at bounding box center [305, 31] width 60 height 13
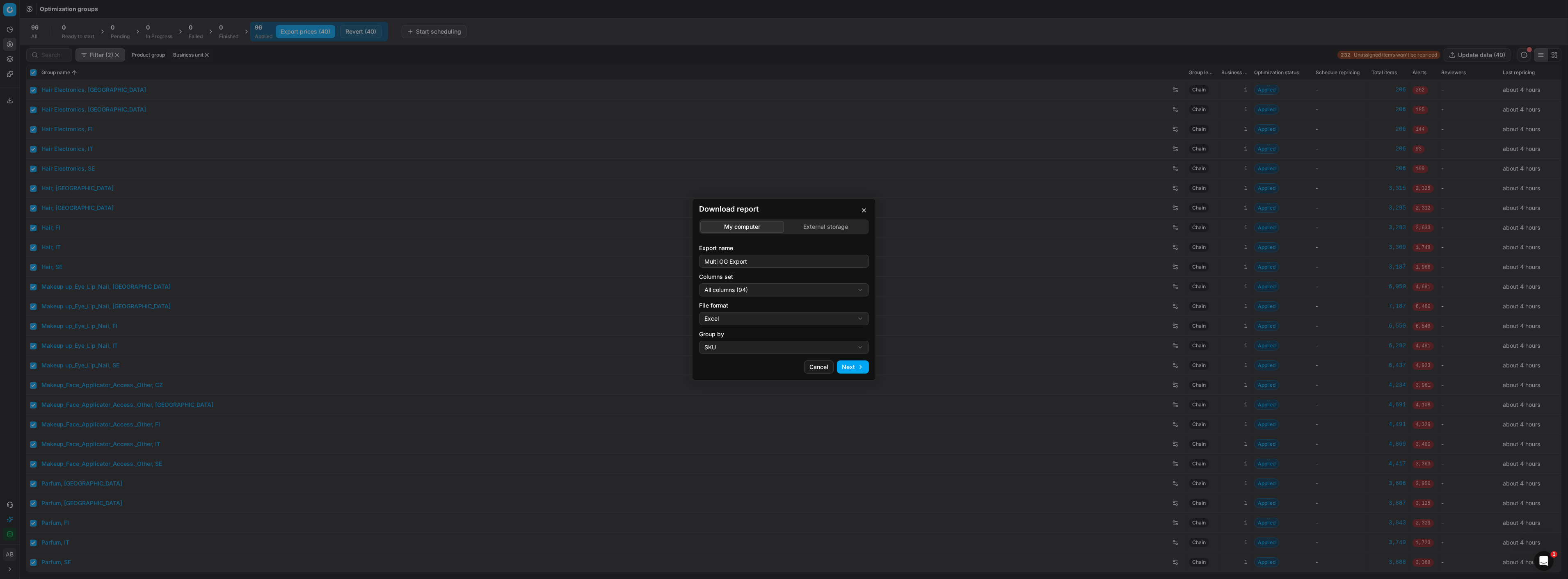
click at [738, 293] on div "Download report My computer External storage Export name Multi OG Export Column…" at bounding box center [784, 289] width 1568 height 579
select select "custom"
click at [739, 314] on div "Download report My computer External storage Export name Multi OG Export Column…" at bounding box center [784, 289] width 1568 height 579
select select "csv"
click at [853, 364] on button "Next" at bounding box center [853, 367] width 32 height 13
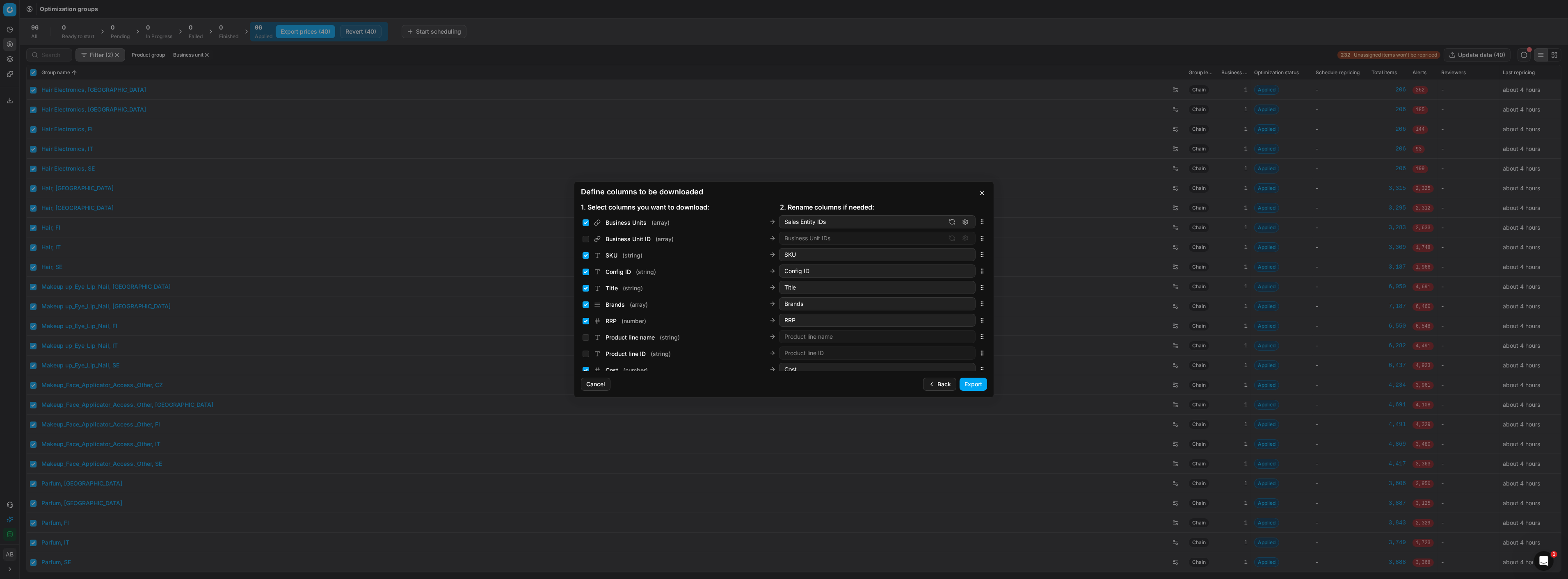
drag, startPoint x: 966, startPoint y: 386, endPoint x: 958, endPoint y: 385, distance: 8.1
click at [966, 386] on button "Export" at bounding box center [974, 384] width 28 height 13
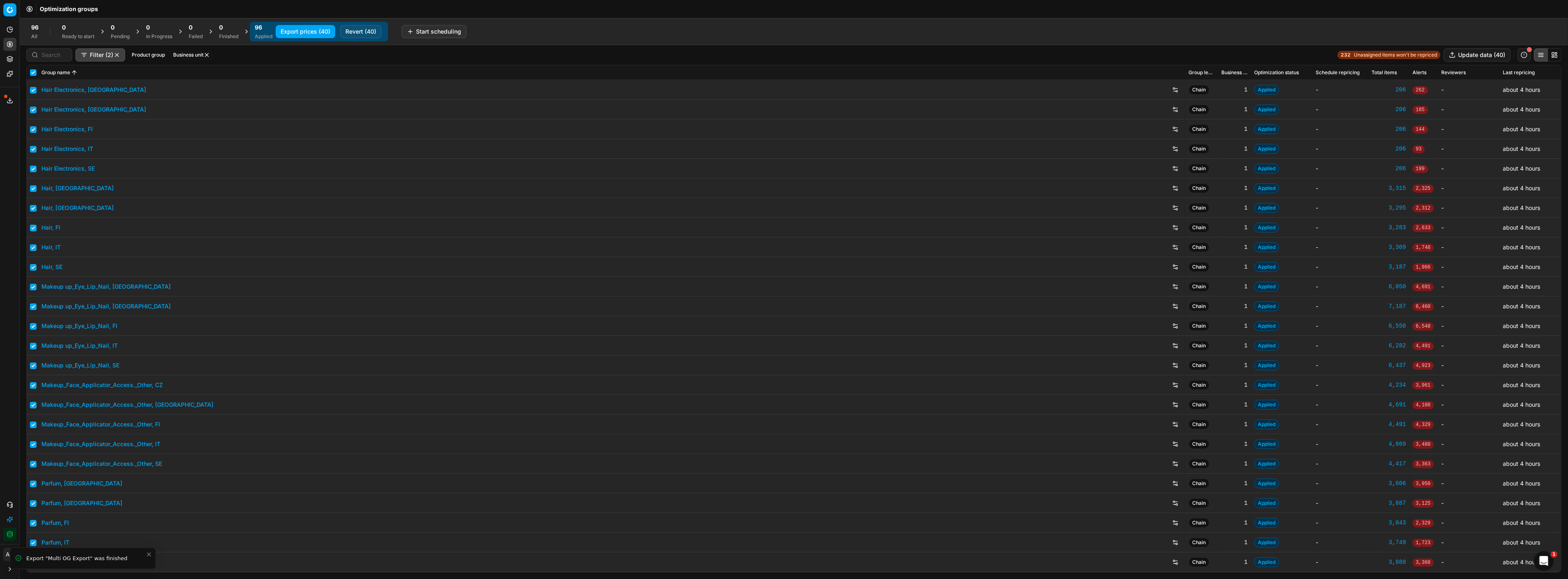
click at [10, 99] on line at bounding box center [10, 99] width 0 height 3
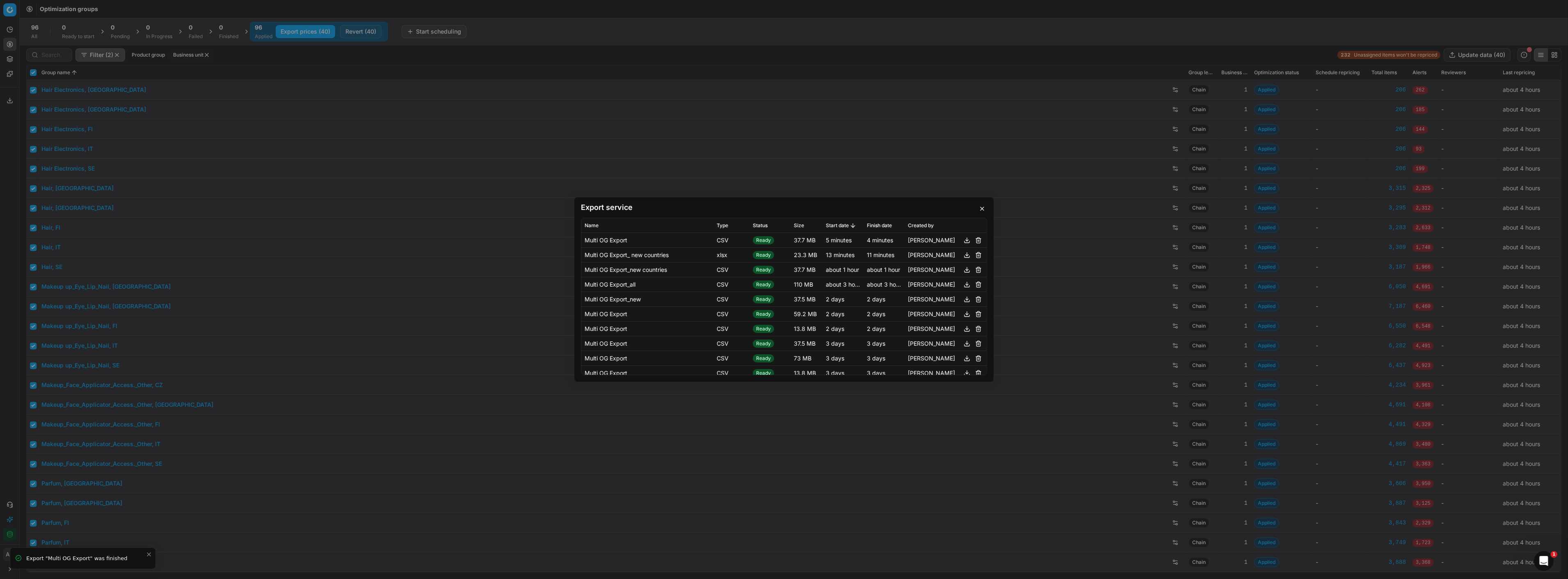
click at [962, 239] on button "button" at bounding box center [967, 241] width 10 height 10
click at [963, 239] on button "button" at bounding box center [967, 241] width 10 height 10
click at [26, 164] on div "Export service Name Type Status Size Start date Finish date Created by Multi OG…" at bounding box center [784, 289] width 1568 height 579
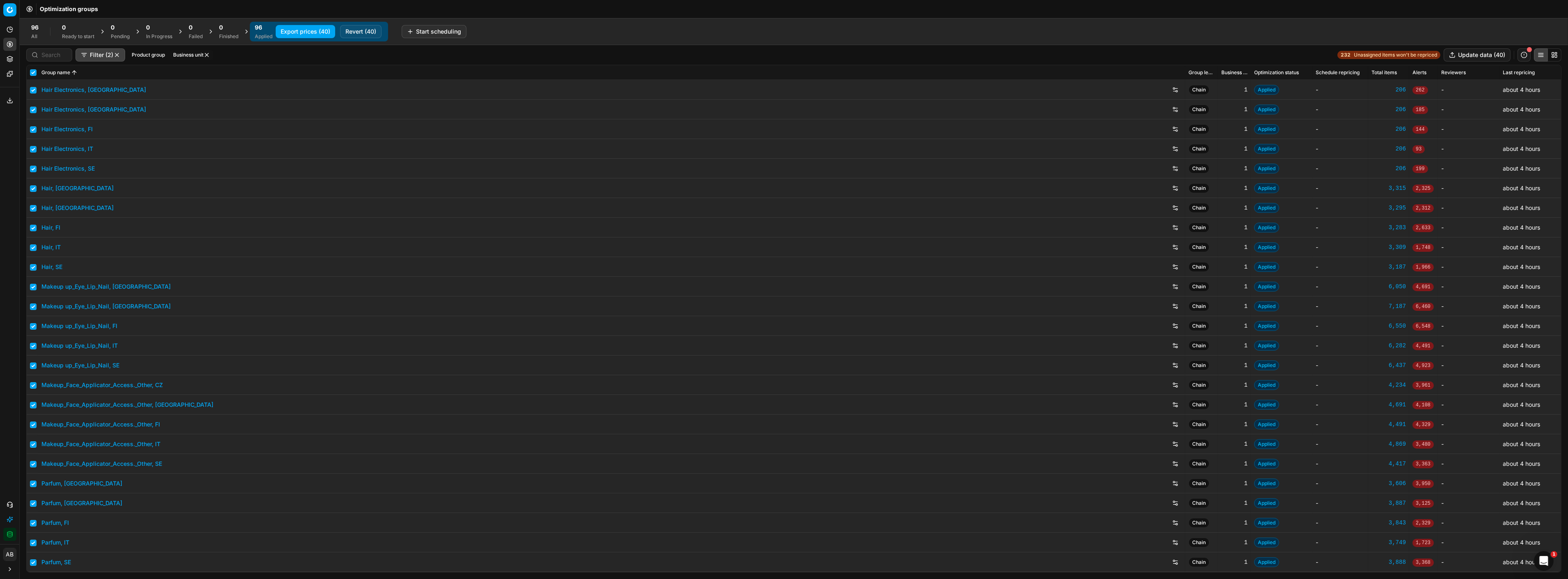
click at [12, 155] on div "Analytics Pricing Product portfolio Templates Export service 13 Contact support…" at bounding box center [10, 282] width 19 height 525
click at [40, 35] on div "96 All" at bounding box center [35, 31] width 17 height 19
checkbox input "false"
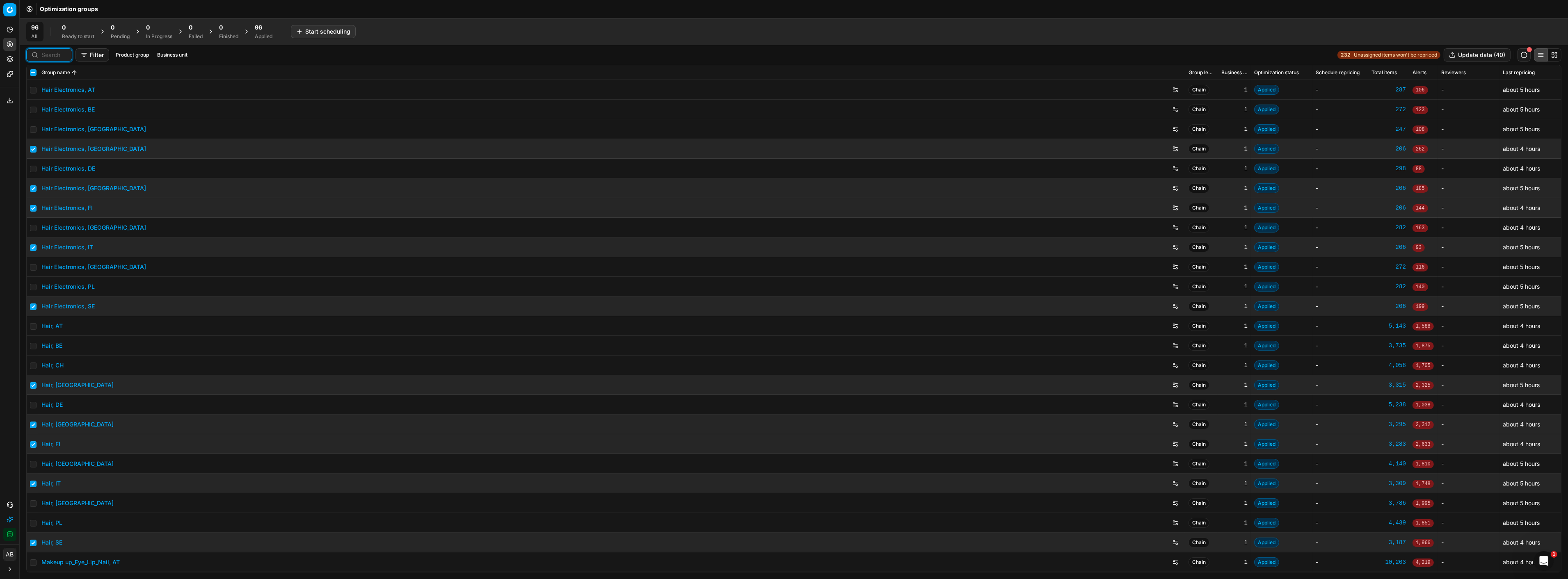
click at [44, 58] on input at bounding box center [54, 55] width 26 height 8
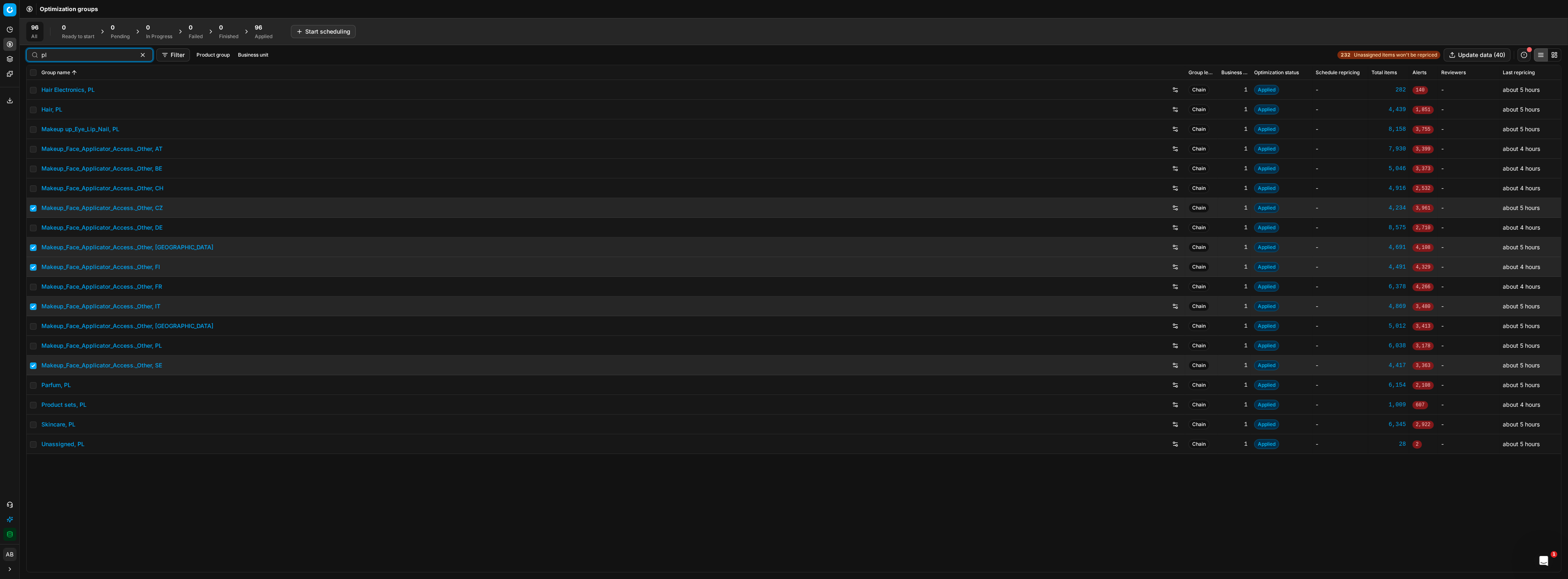
type input "pl"
click at [57, 381] on link "Parfum, PL" at bounding box center [56, 386] width 30 height 8
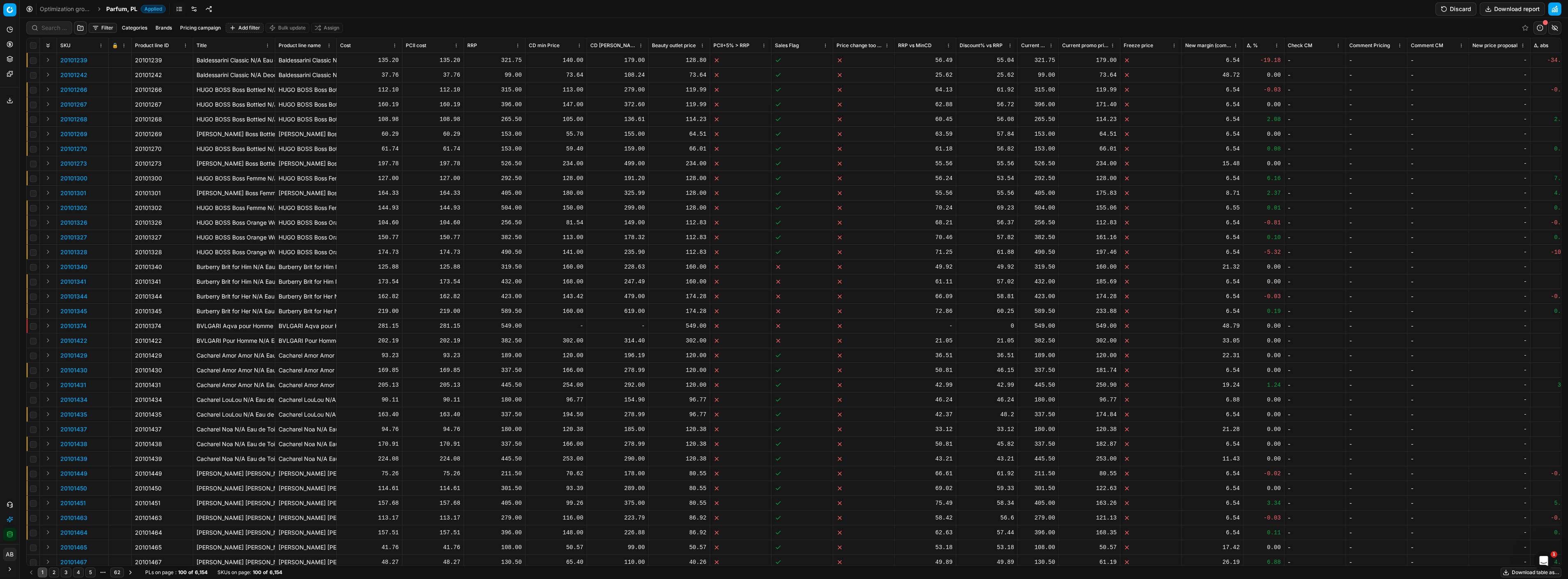
click at [57, 33] on div at bounding box center [49, 28] width 46 height 13
paste input "80058088-80"
type input "80058088-80"
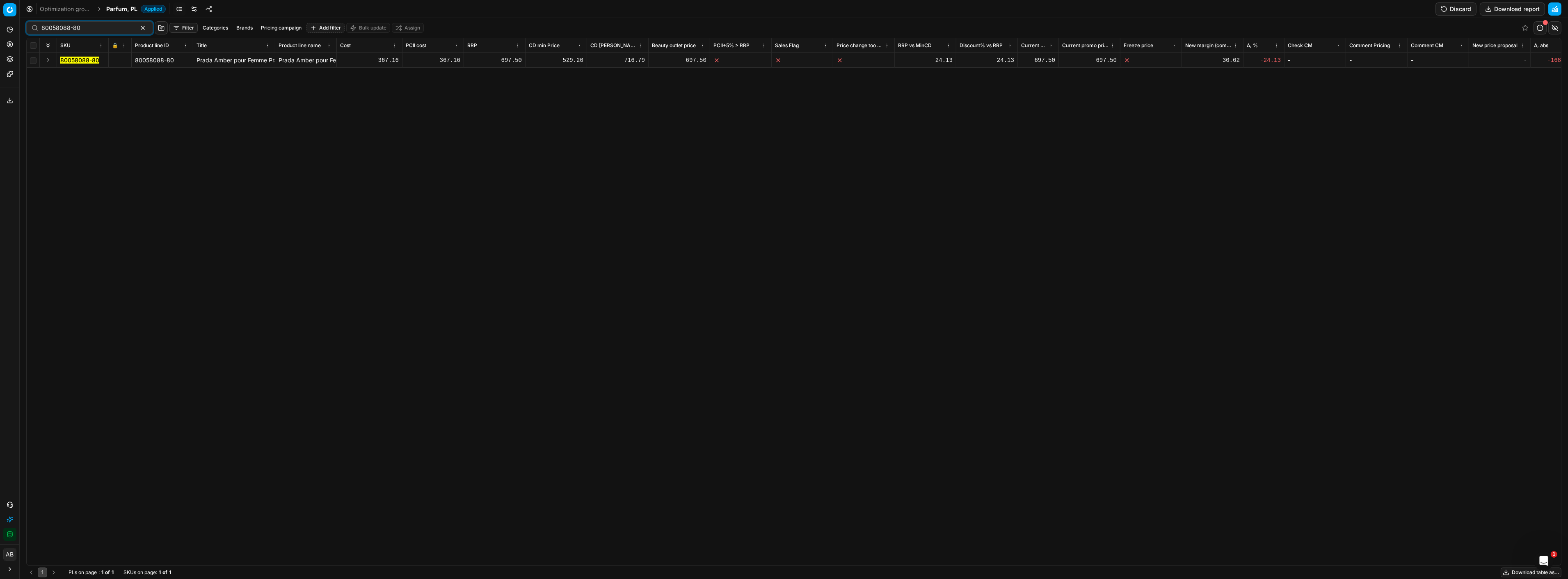
click at [83, 62] on mark "80058088-80" at bounding box center [80, 60] width 39 height 7
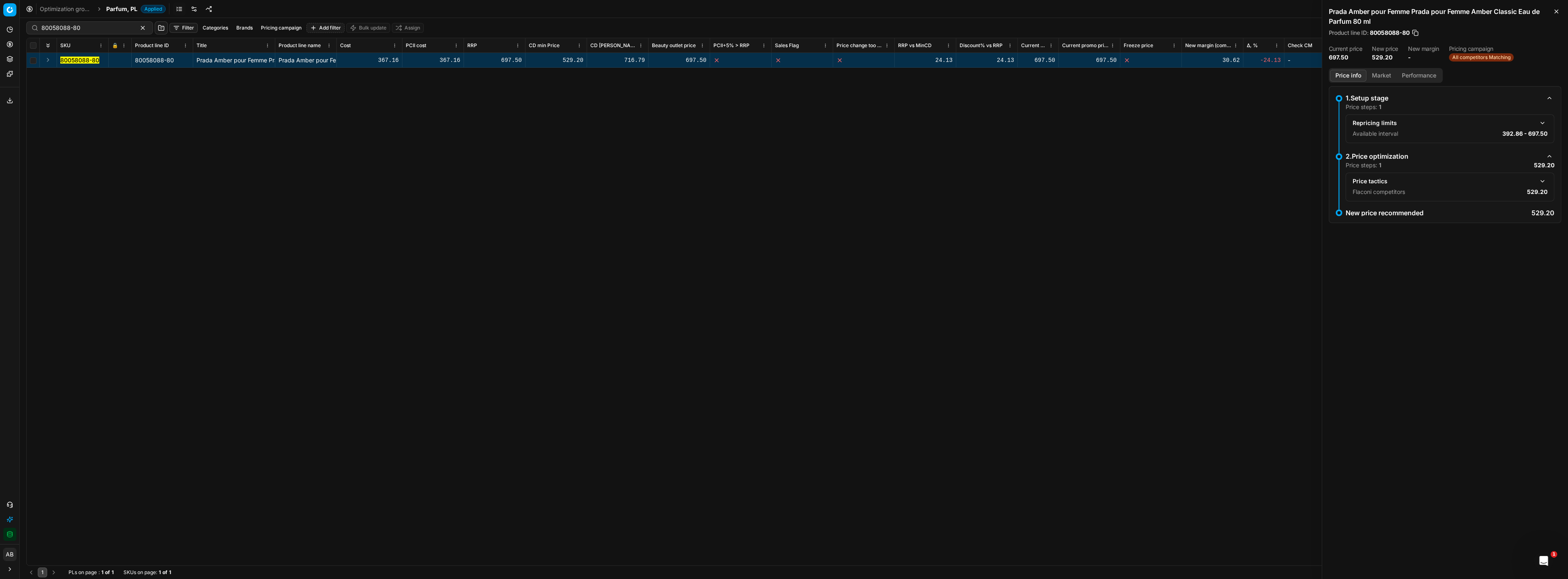
click at [1540, 182] on button "button" at bounding box center [1542, 181] width 10 height 10
click at [1379, 79] on button "Market" at bounding box center [1381, 76] width 30 height 12
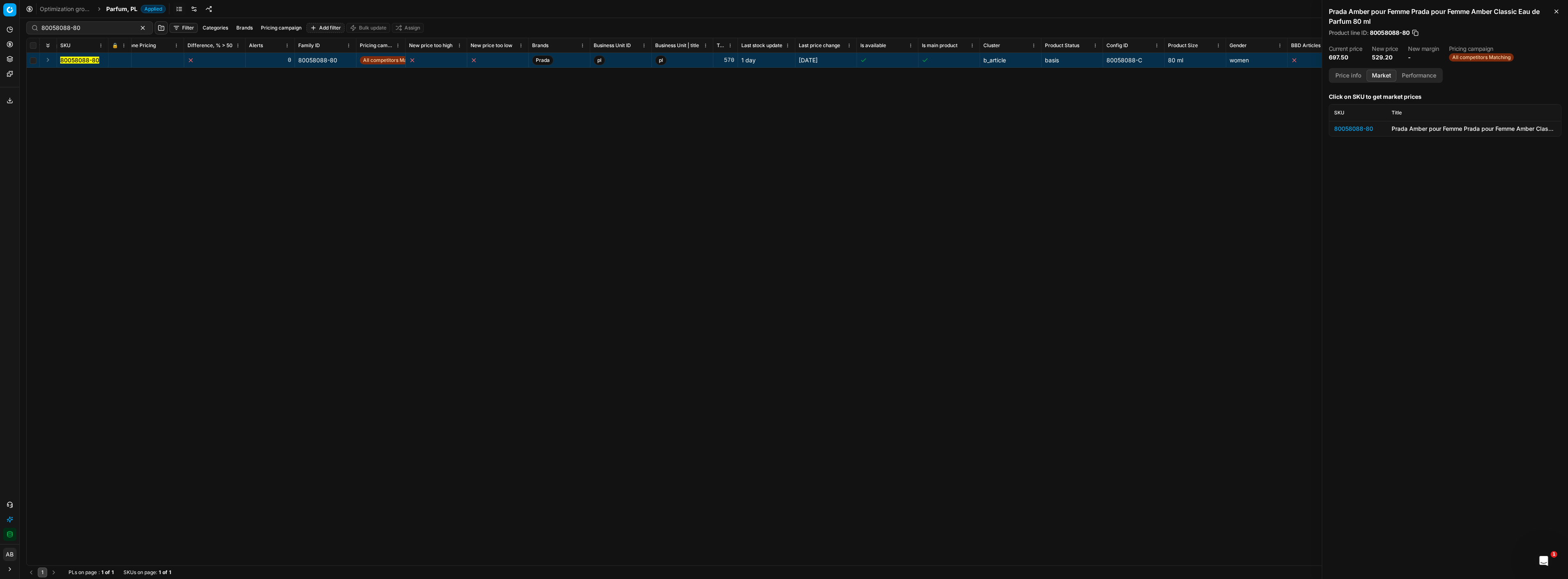
scroll to position [0, 1451]
drag, startPoint x: 1144, startPoint y: 58, endPoint x: 1089, endPoint y: 67, distance: 55.7
click at [1089, 67] on tr "80058088-80 - - -168.3 - 0 80058088-80 All competitors Matching Prada pl pl 570…" at bounding box center [1363, 60] width 5574 height 15
copy tr "80058088-C"
